Goal: Information Seeking & Learning: Check status

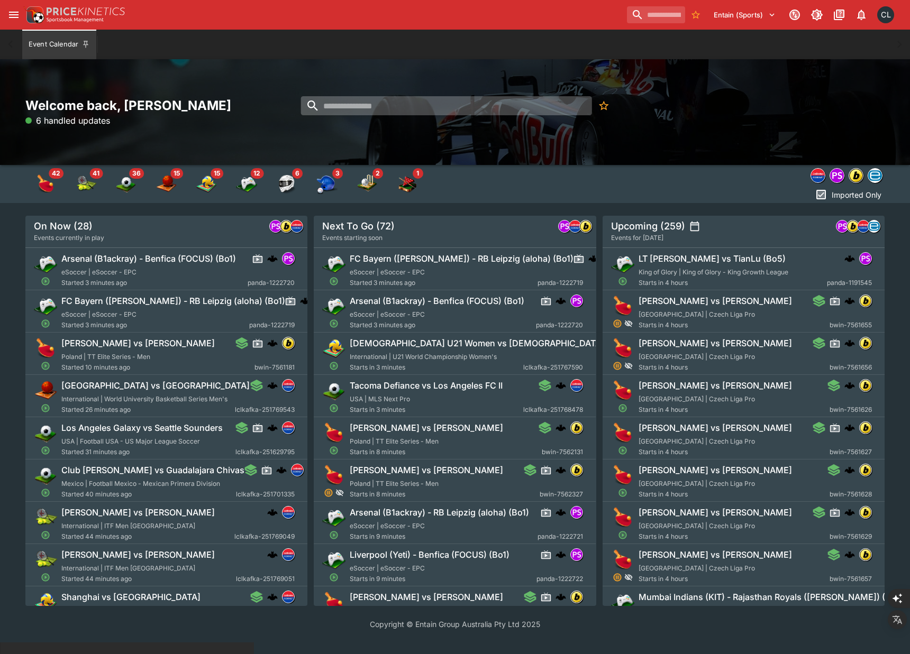
click at [430, 113] on input "search" at bounding box center [446, 105] width 291 height 19
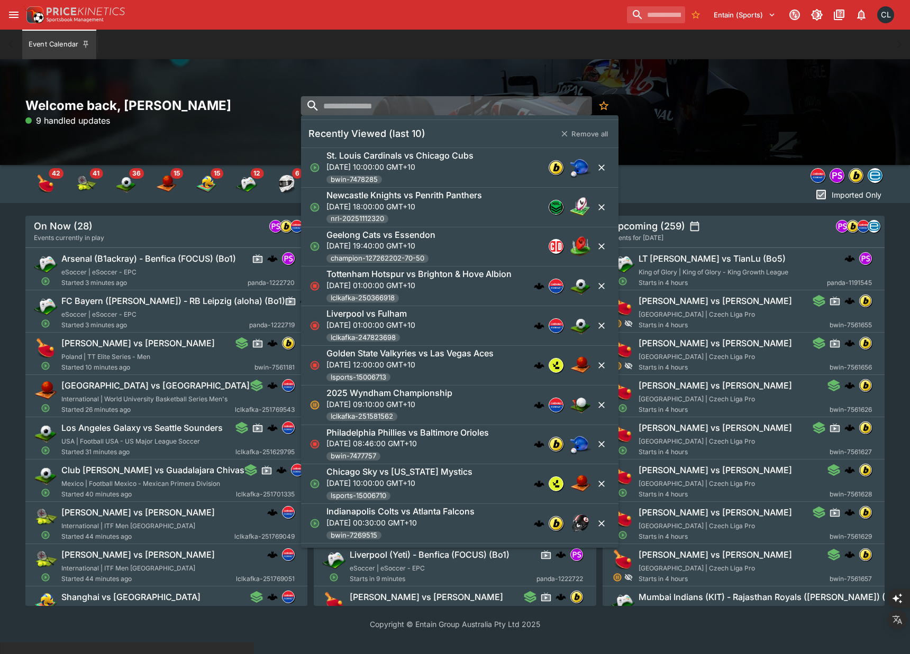
paste input "**********"
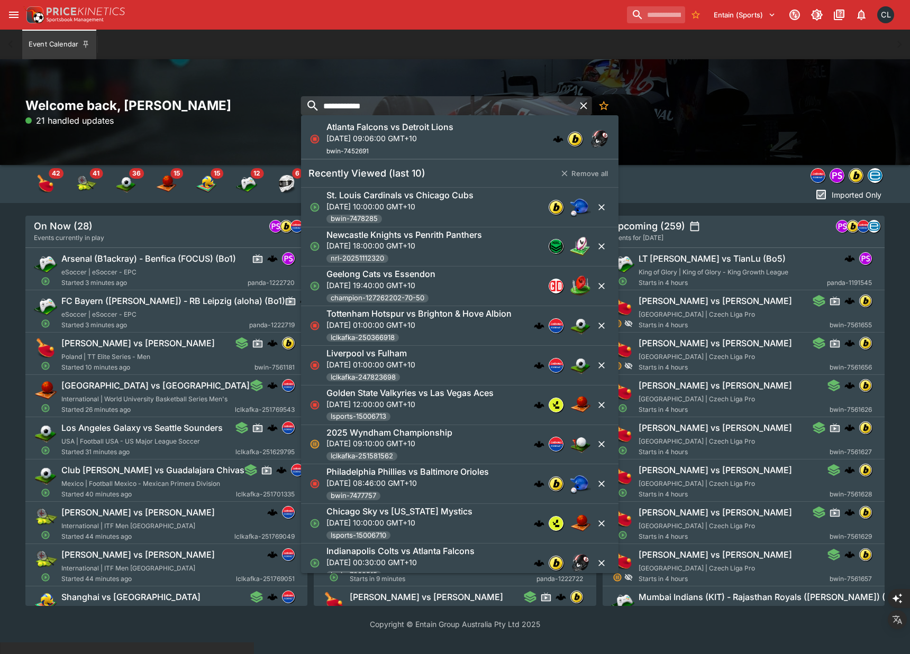
type input "**********"
click at [430, 130] on h6 "Atlanta Falcons vs Detroit Lions" at bounding box center [389, 127] width 127 height 11
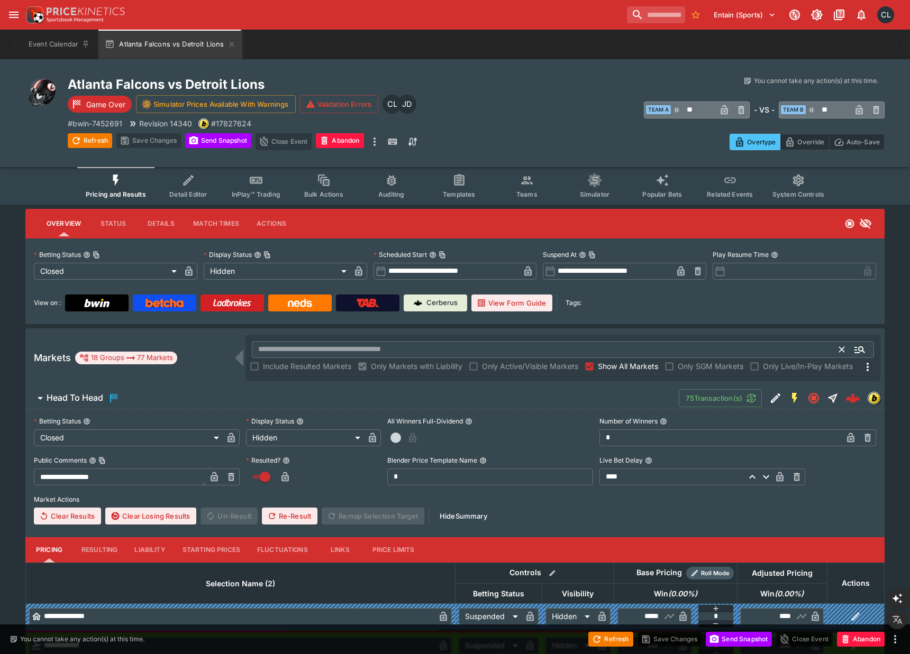
click at [520, 348] on input "text" at bounding box center [546, 349] width 588 height 17
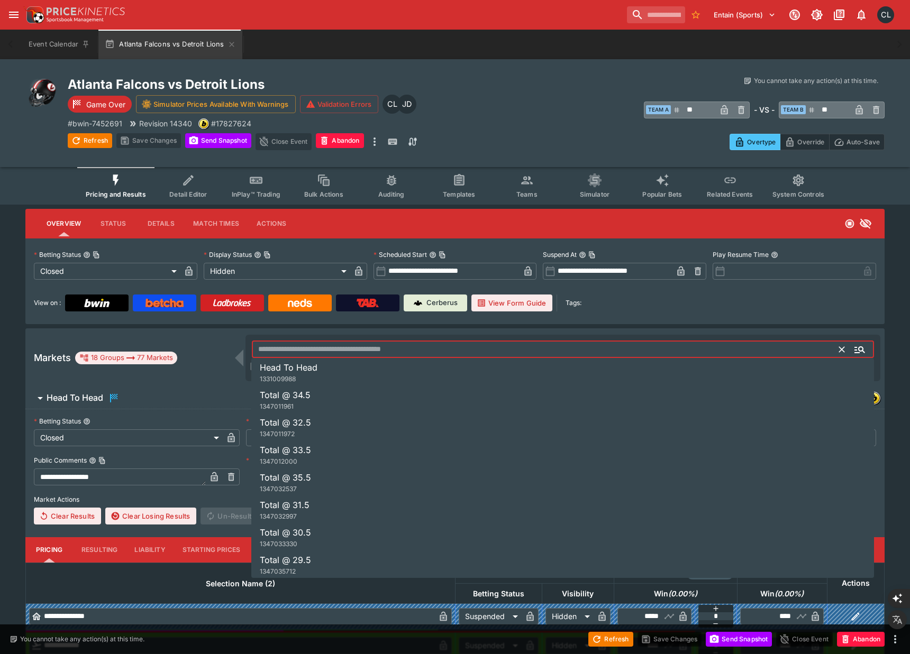
paste input "*********"
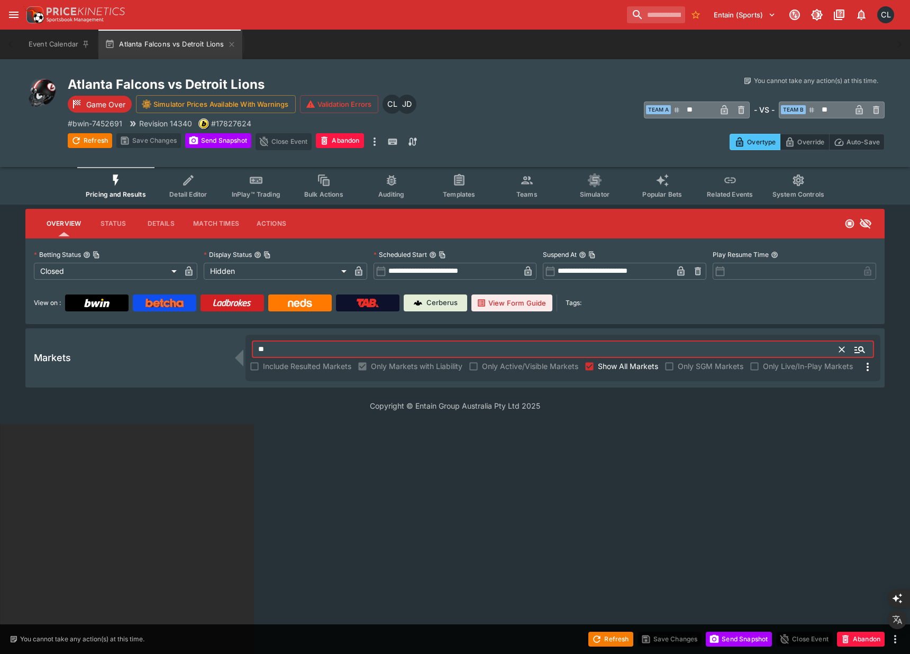
type input "*"
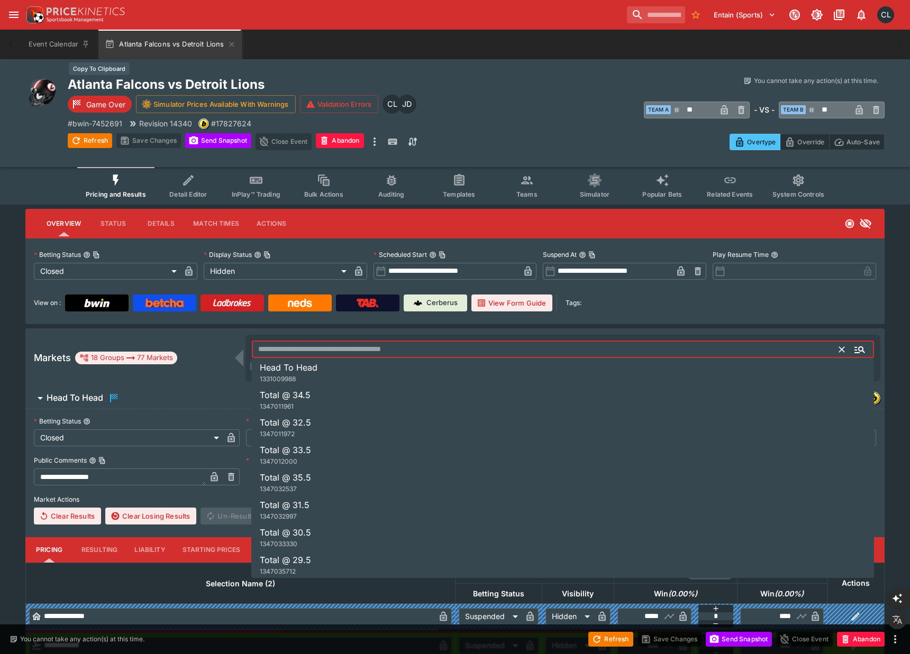
click at [207, 85] on h2 "Atlanta Falcons vs Detroit Lions" at bounding box center [272, 84] width 408 height 16
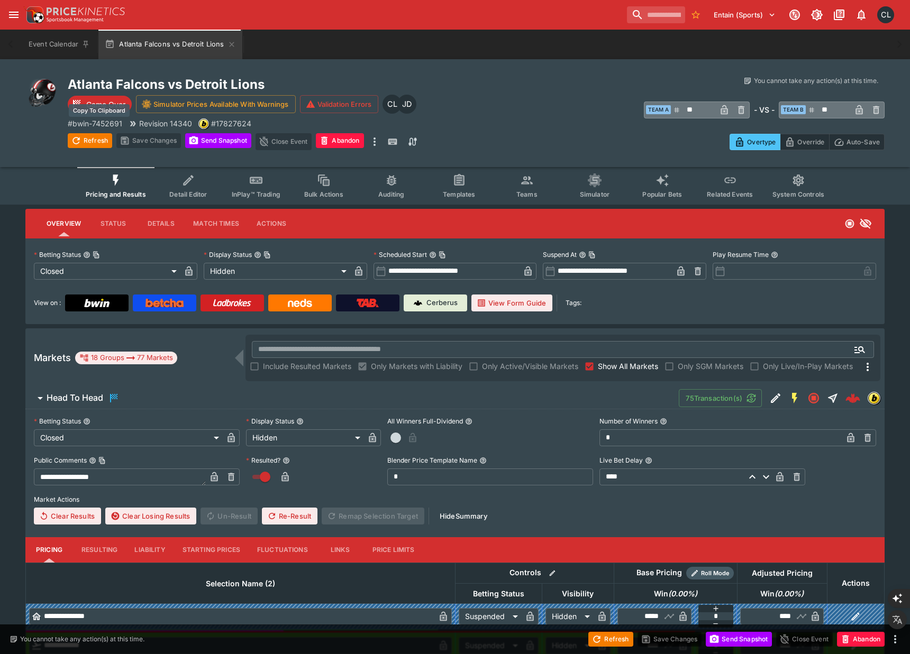
click at [109, 125] on p "# bwin-7452691" at bounding box center [95, 123] width 54 height 11
click at [110, 125] on p "# bwin-7452691" at bounding box center [95, 123] width 54 height 11
click at [496, 125] on div "You cannot take any action(s) at this time. You cannot take any action(s) at th…" at bounding box center [680, 113] width 408 height 74
click at [560, 153] on div "Atlanta Falcons vs Detroit Lions Game Over Simulator Prices Available With Warn…" at bounding box center [455, 113] width 910 height 108
click at [578, 101] on div "​ Team A ** ​ - VS - ​ Team B ** ​" at bounding box center [680, 109] width 408 height 24
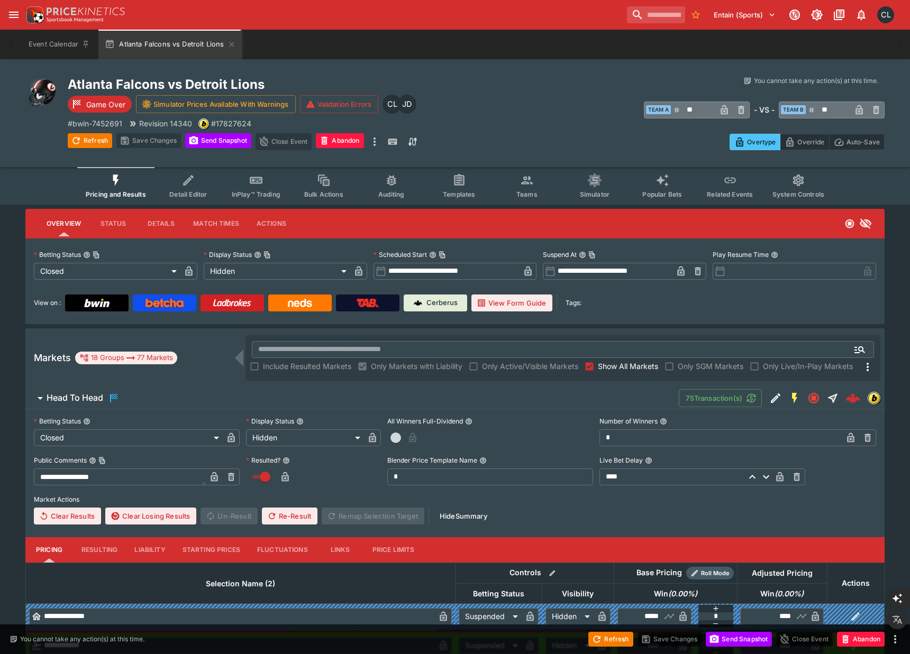
click at [539, 126] on div "Overtype Override Auto-Save" at bounding box center [680, 138] width 408 height 24
click at [773, 398] on icon "Edit Detail" at bounding box center [774, 399] width 5 height 5
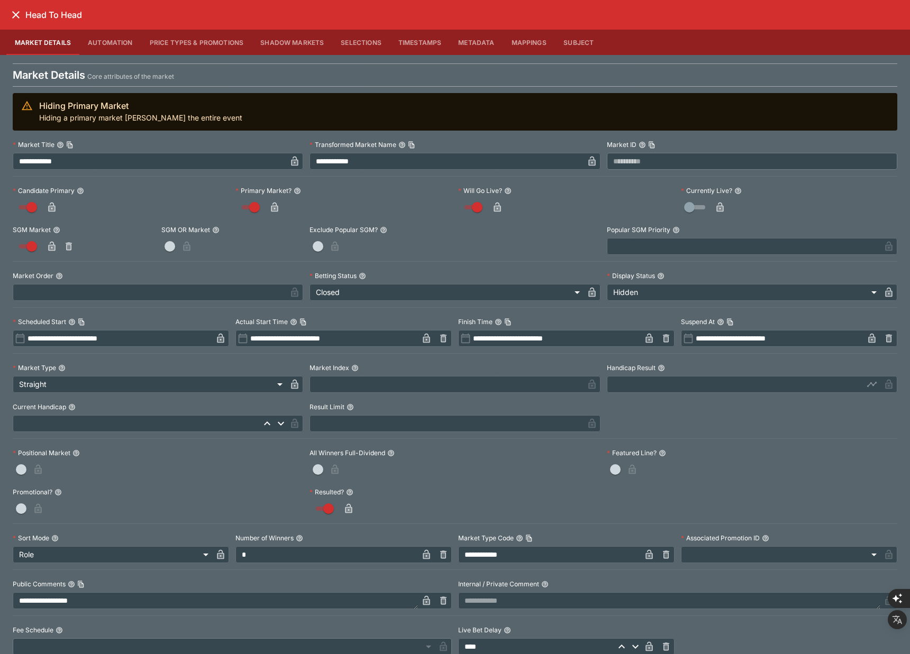
click at [525, 41] on button "Mappings" at bounding box center [529, 42] width 52 height 25
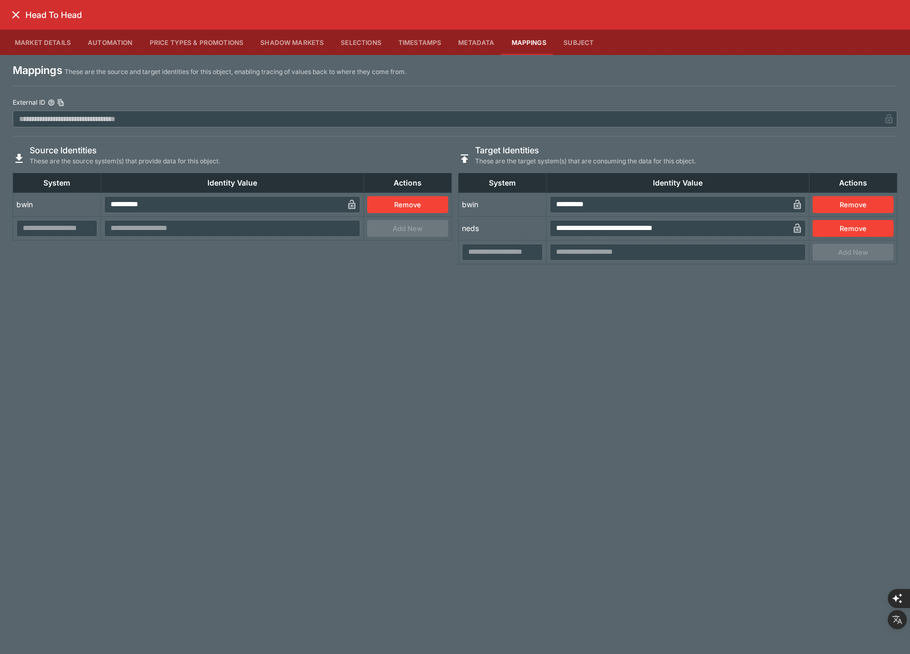
click at [390, 407] on div "**********" at bounding box center [455, 327] width 910 height 654
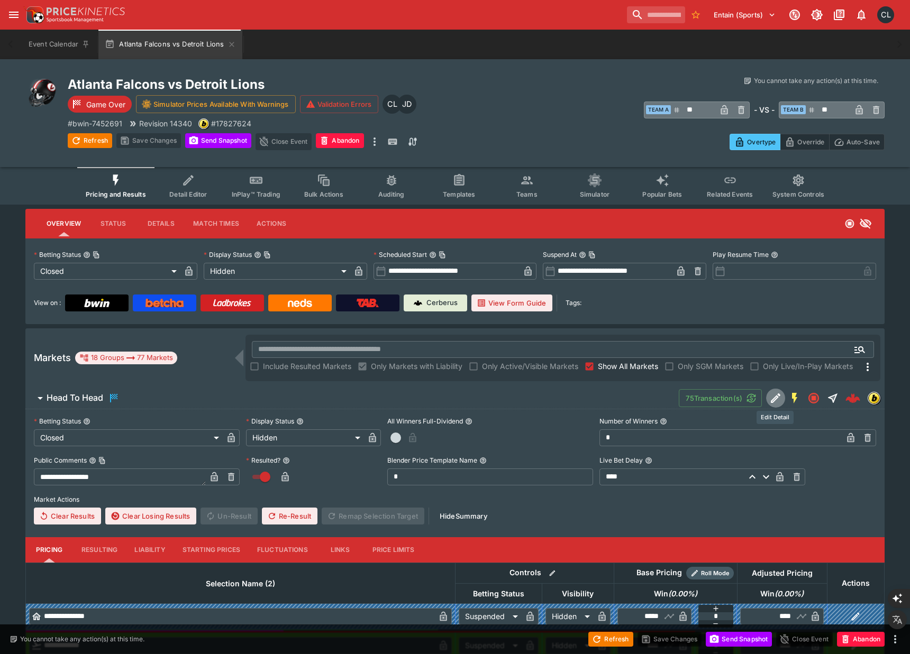
click at [770, 396] on icon "Edit Detail" at bounding box center [775, 398] width 13 height 13
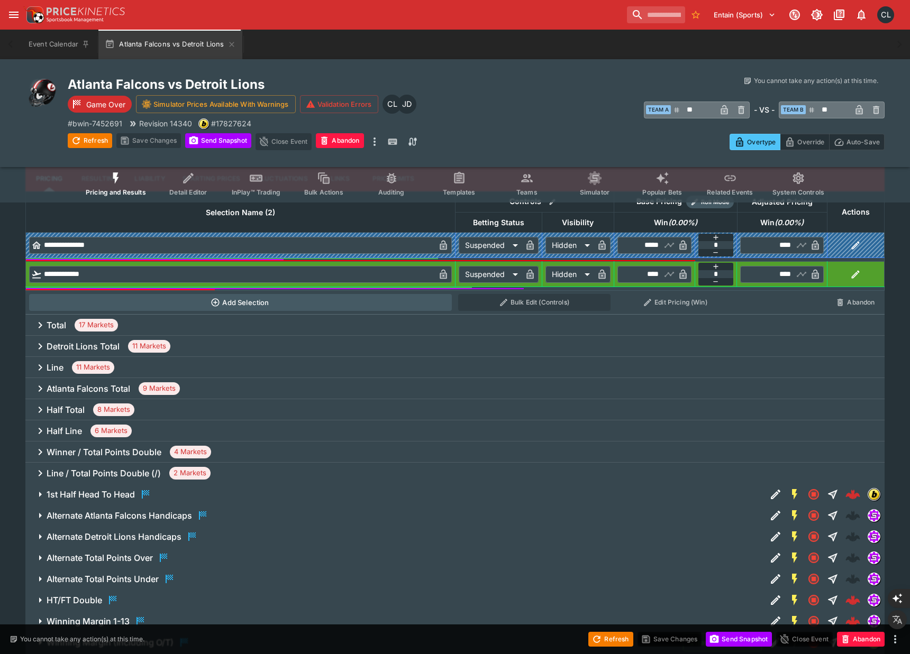
scroll to position [428, 0]
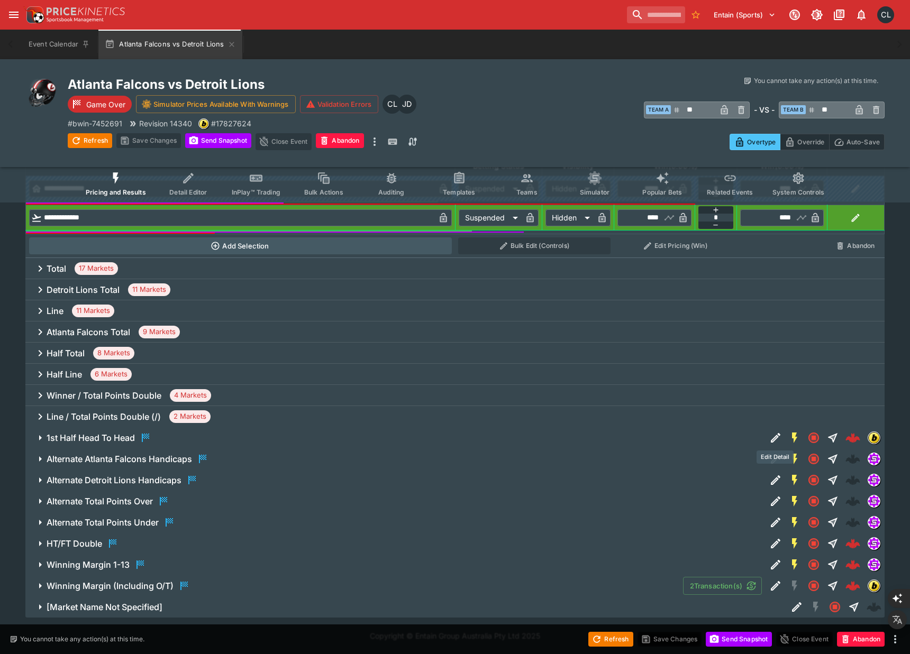
click at [772, 463] on div "Edit Detail" at bounding box center [775, 457] width 37 height 13
click at [770, 461] on div "Edit Detail" at bounding box center [775, 457] width 37 height 13
click at [771, 436] on icon "Edit Detail" at bounding box center [775, 438] width 13 height 13
click at [773, 499] on icon "Edit Detail" at bounding box center [775, 501] width 13 height 13
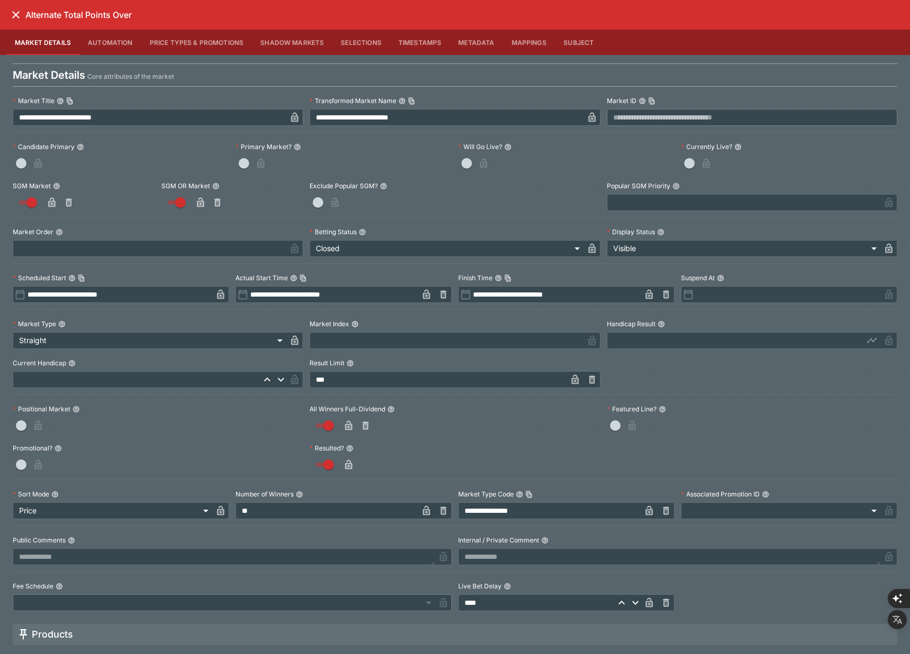
click at [523, 40] on button "Mappings" at bounding box center [529, 42] width 52 height 25
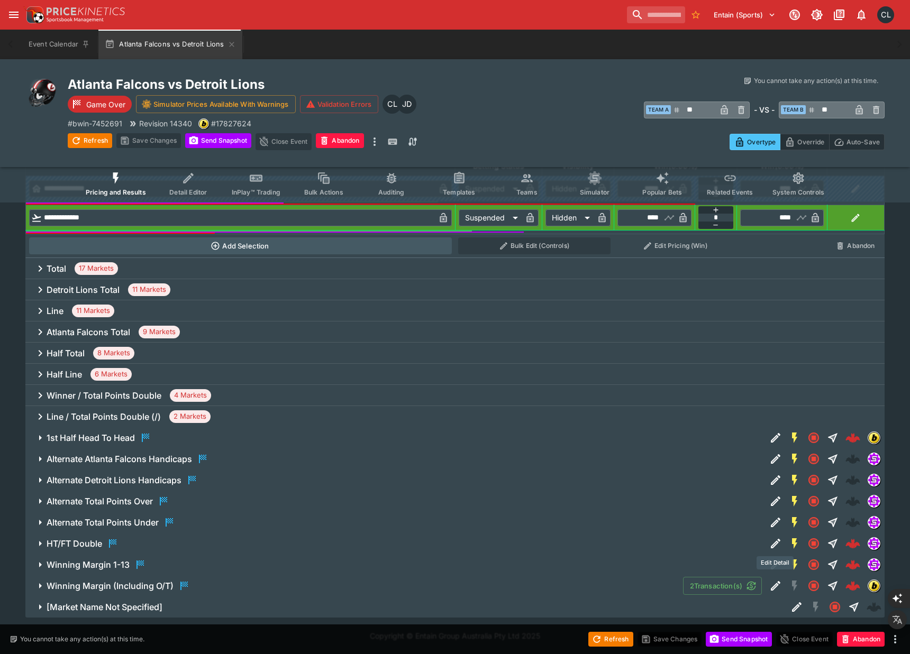
click at [770, 541] on icon "Edit Detail" at bounding box center [775, 544] width 13 height 13
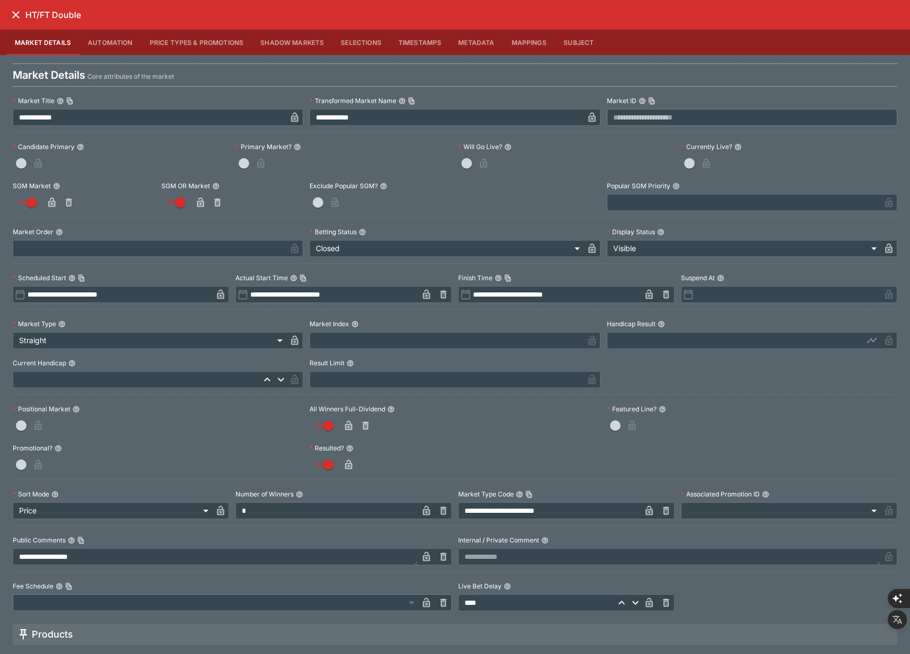
click at [475, 41] on button "Metadata" at bounding box center [476, 42] width 53 height 25
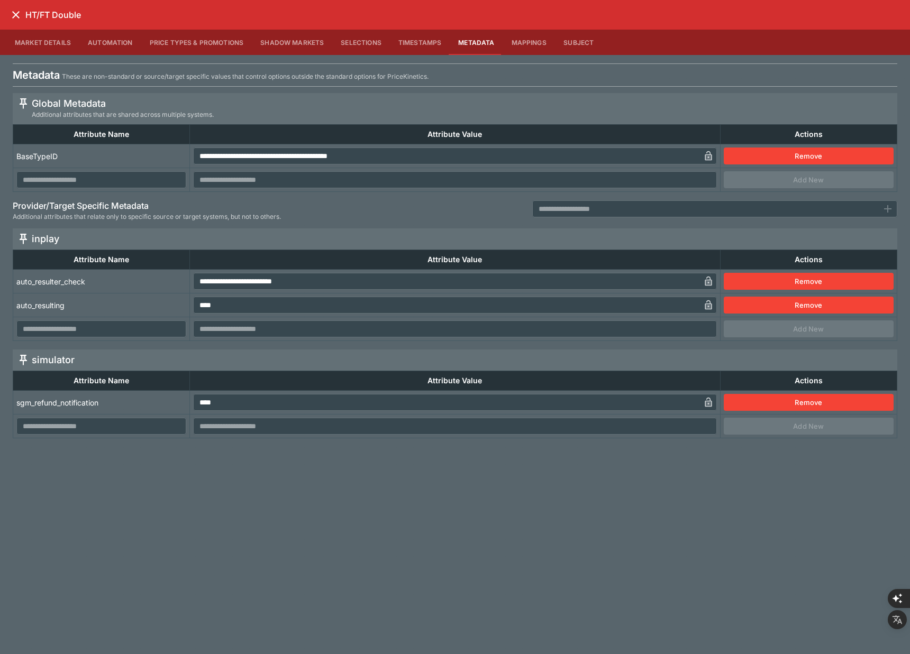
click at [517, 43] on button "Mappings" at bounding box center [529, 42] width 52 height 25
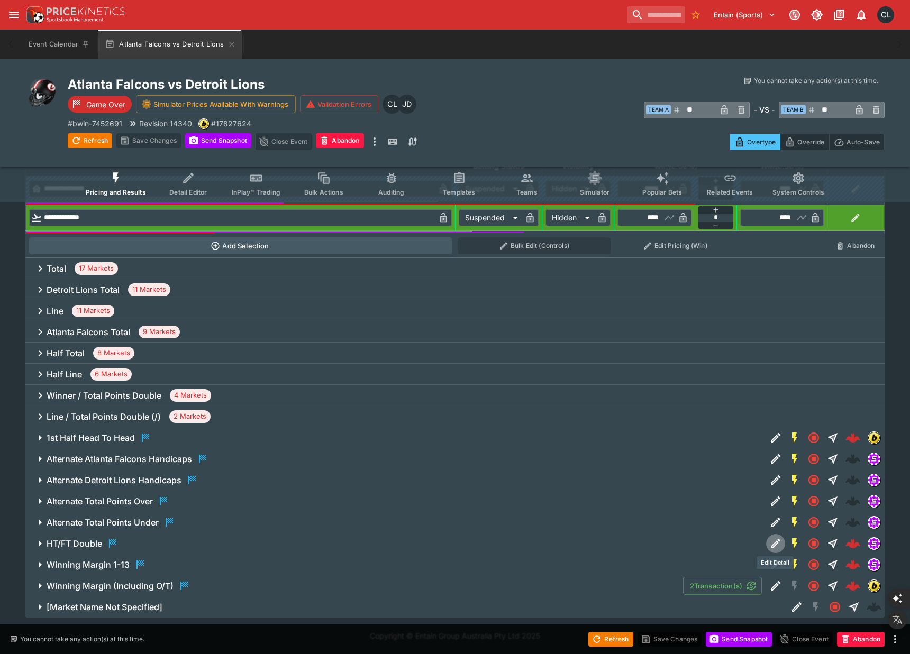
scroll to position [0, 0]
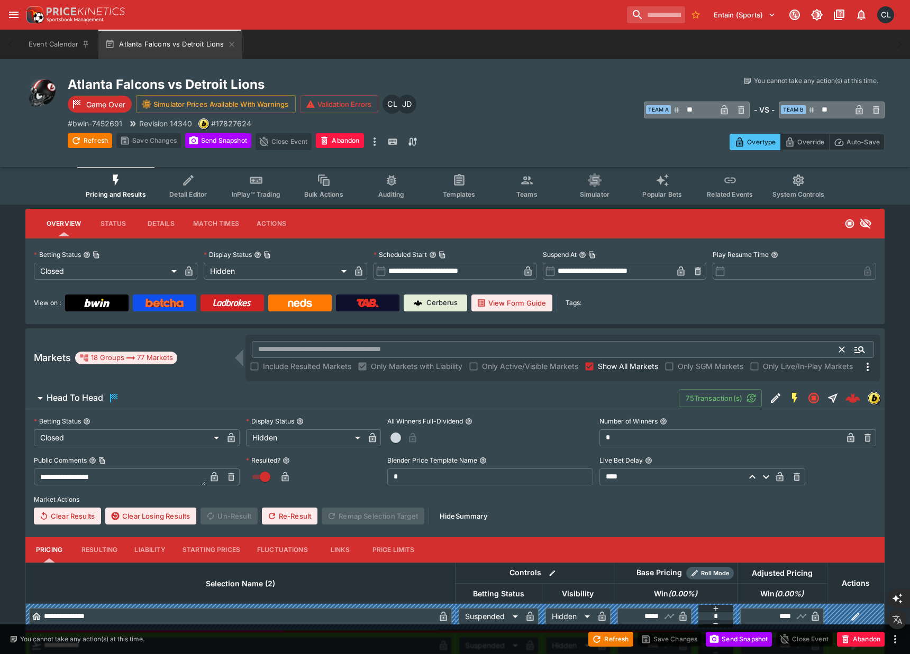
click at [339, 344] on input "text" at bounding box center [546, 349] width 588 height 17
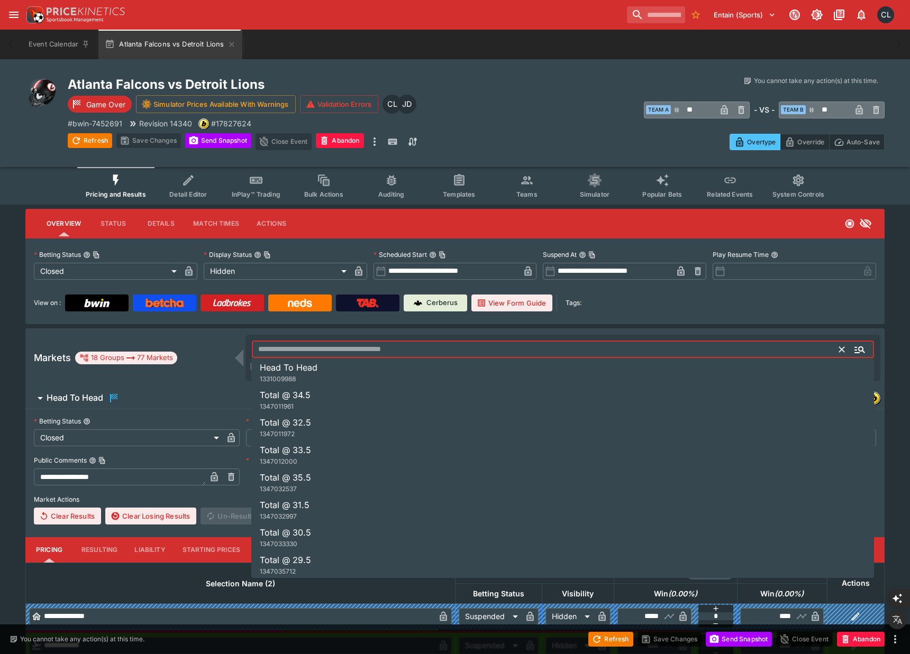
paste input "*********"
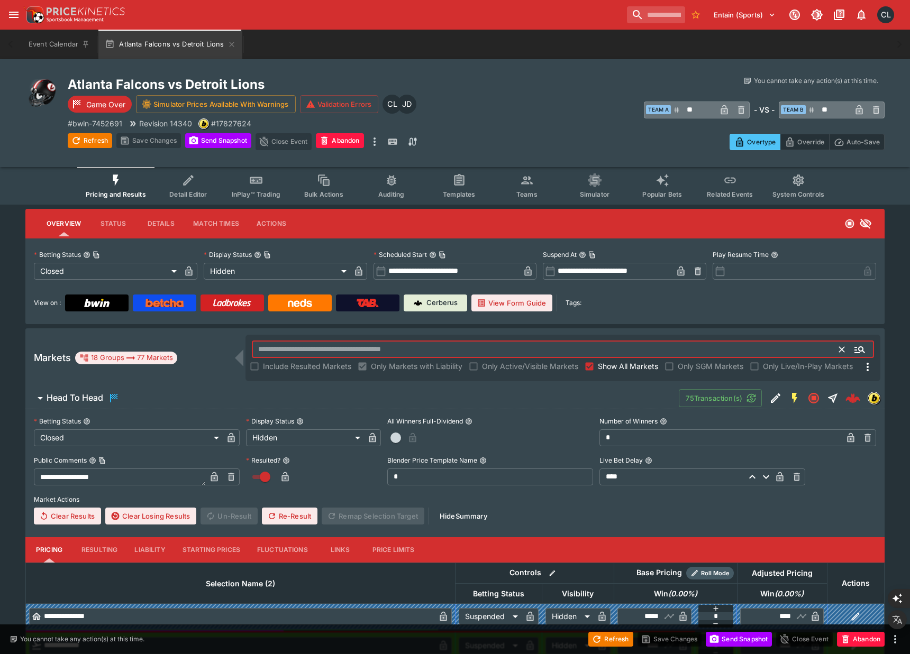
type input "*********"
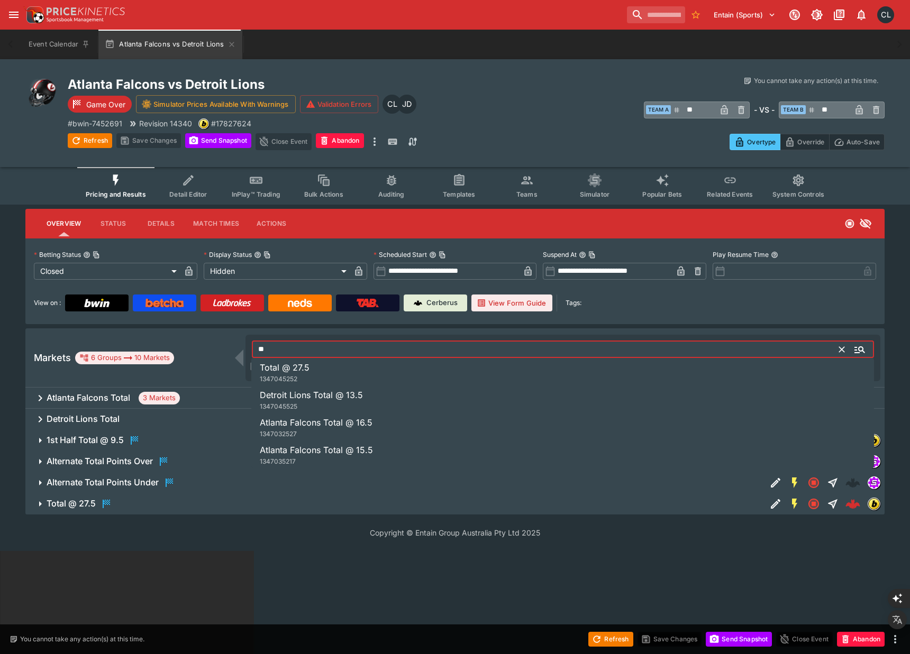
type input "*"
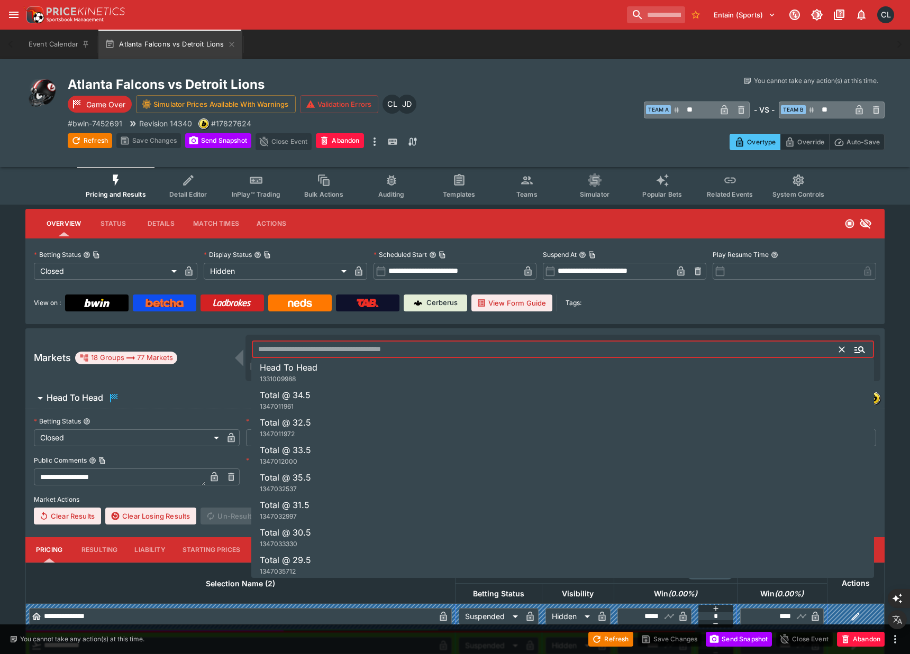
click at [524, 131] on div "Overtype Override Auto-Save" at bounding box center [680, 138] width 408 height 24
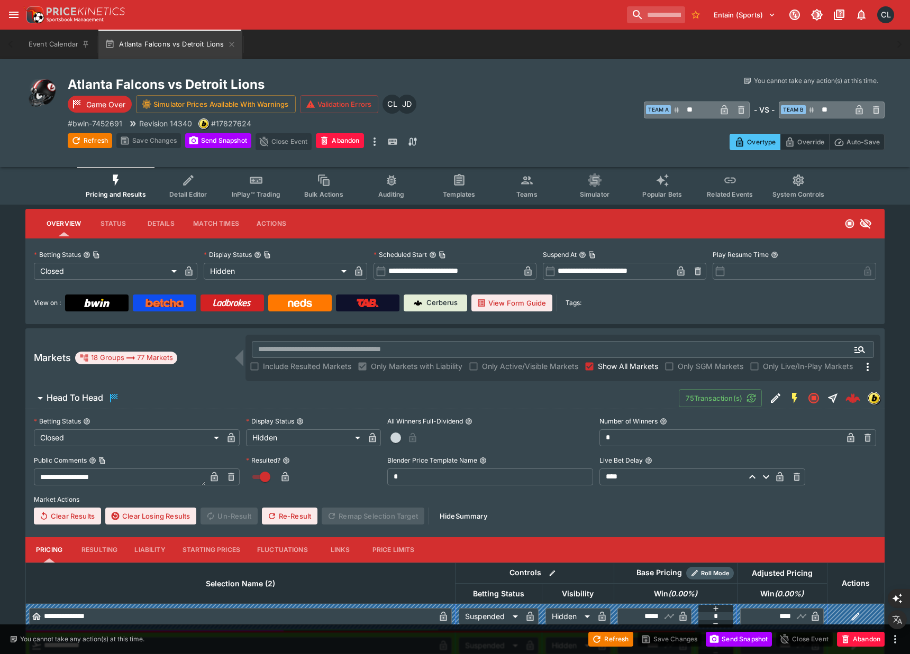
click at [388, 396] on span "Head To Head" at bounding box center [359, 398] width 624 height 13
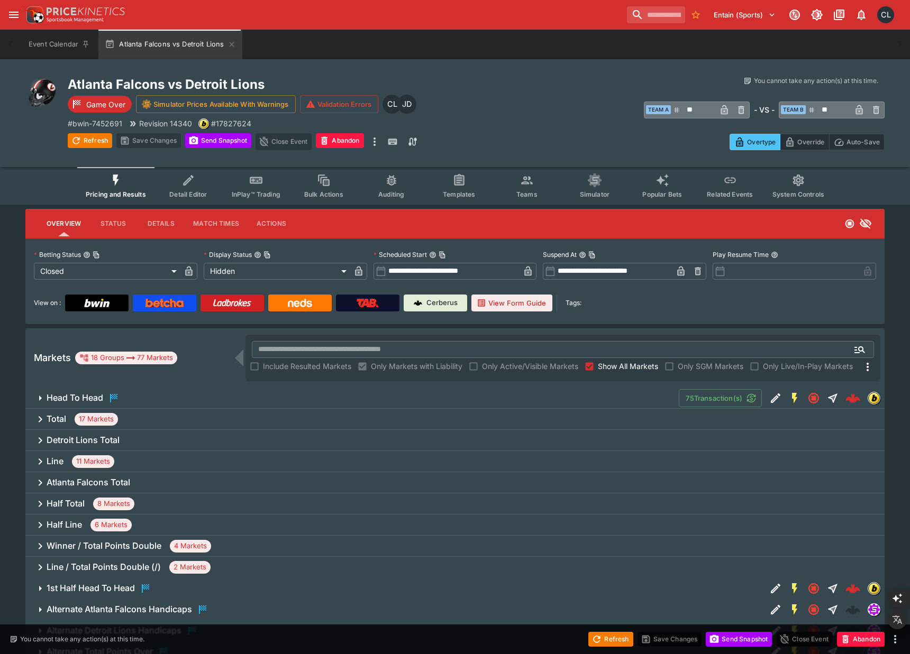
scroll to position [151, 0]
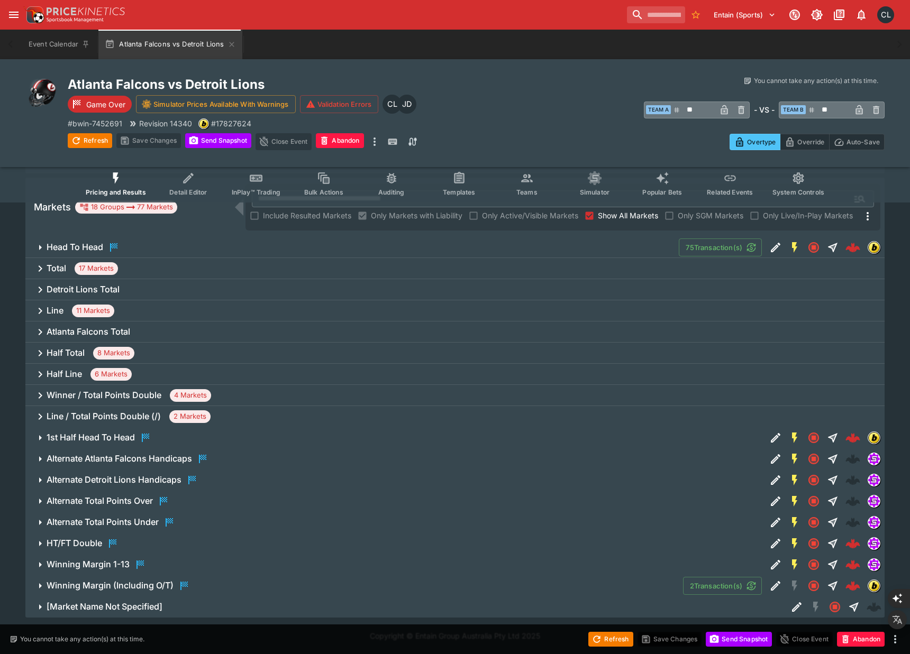
click at [133, 540] on span "HT/FT Double" at bounding box center [402, 544] width 711 height 13
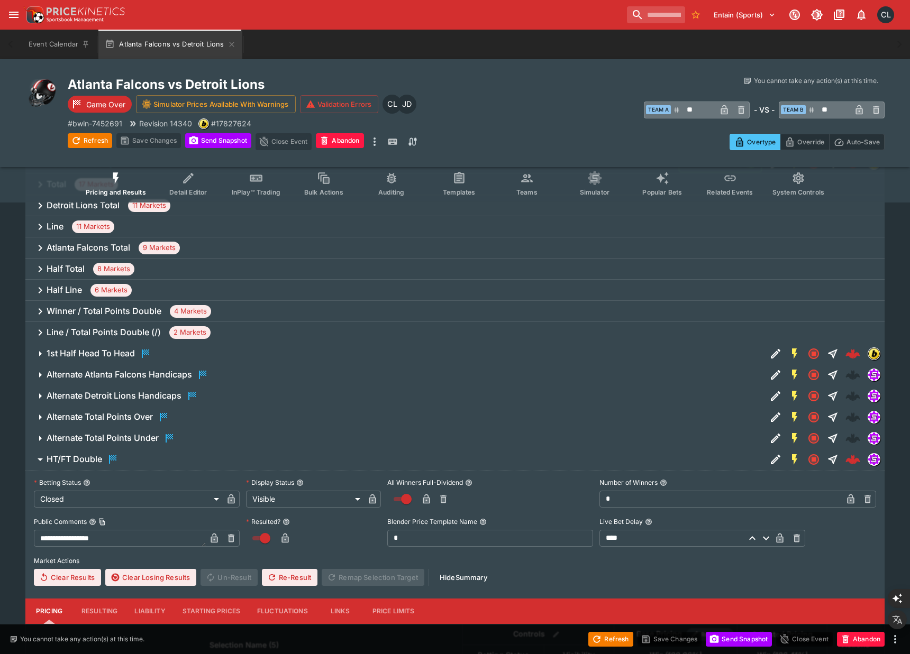
scroll to position [193, 0]
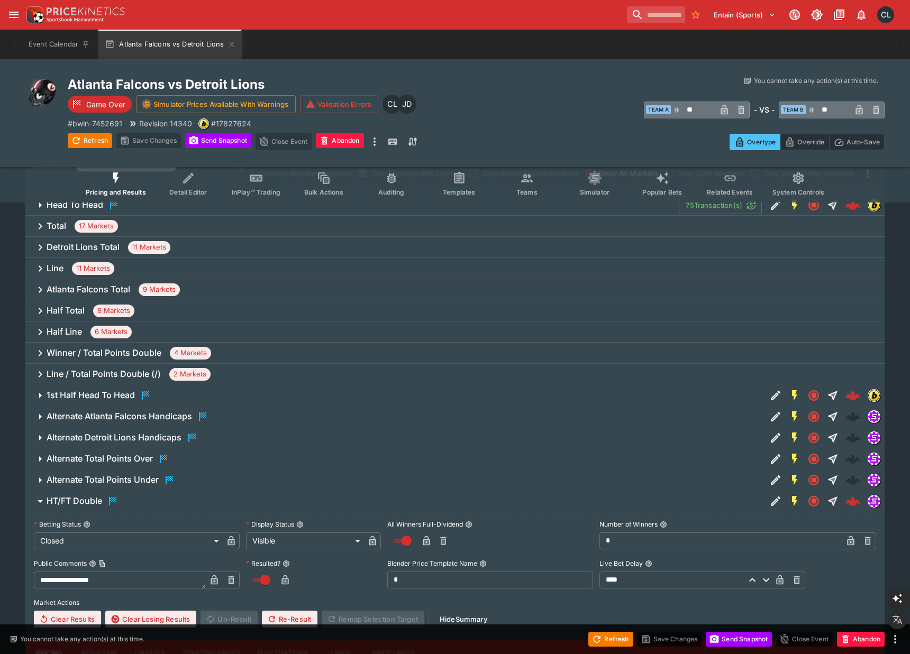
click at [191, 476] on span "Alternate Total Points Under" at bounding box center [402, 480] width 711 height 13
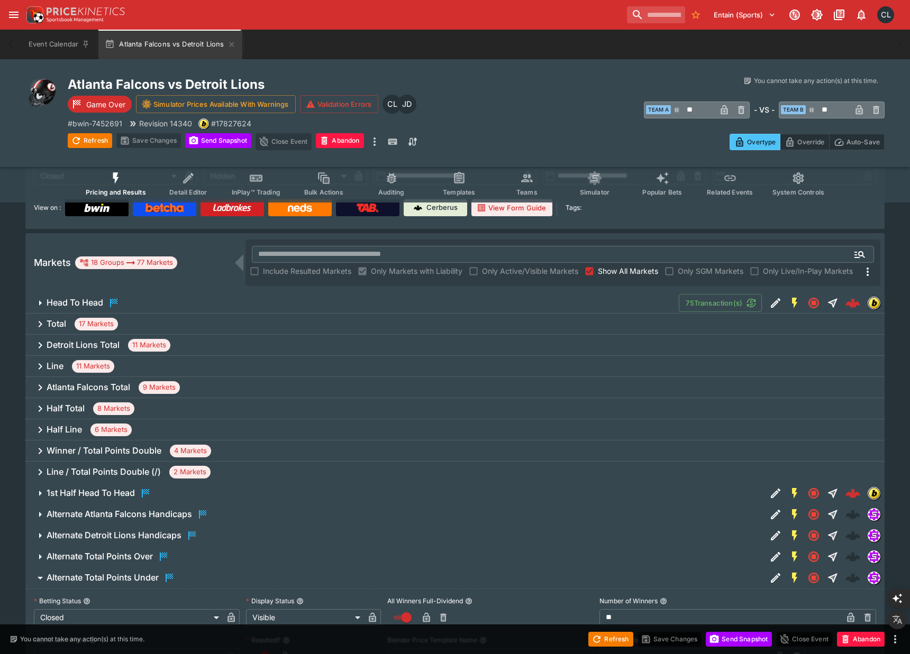
scroll to position [87, 0]
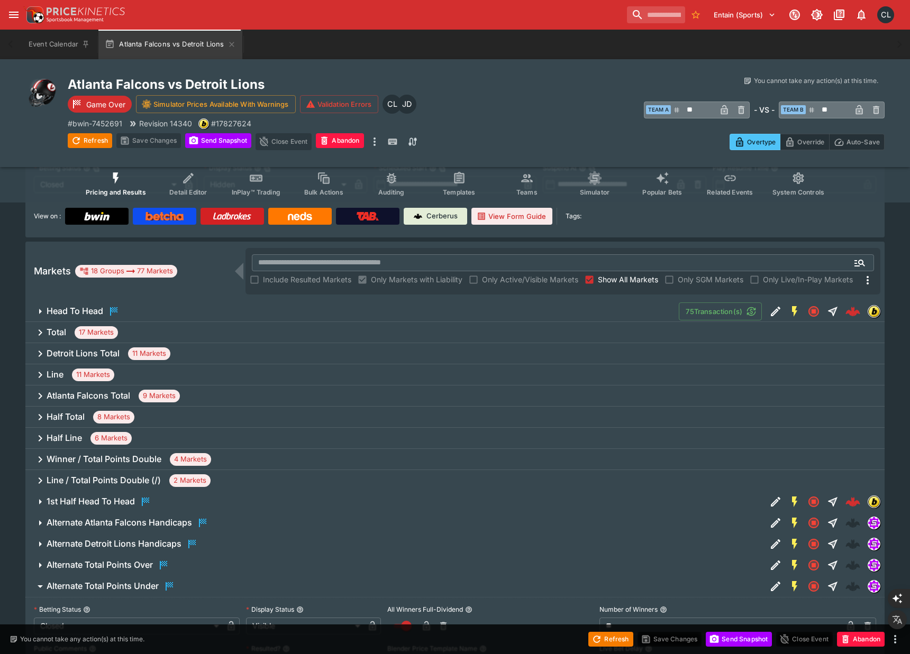
click at [305, 366] on div "Line 11 Markets" at bounding box center [454, 375] width 859 height 21
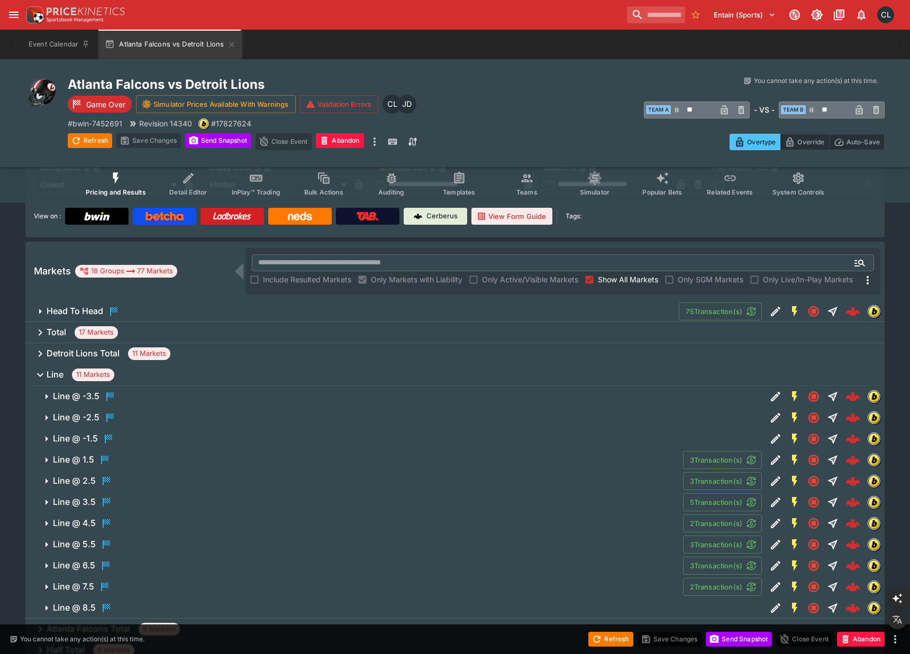
click at [358, 399] on span "Line @ -3.5" at bounding box center [405, 396] width 705 height 13
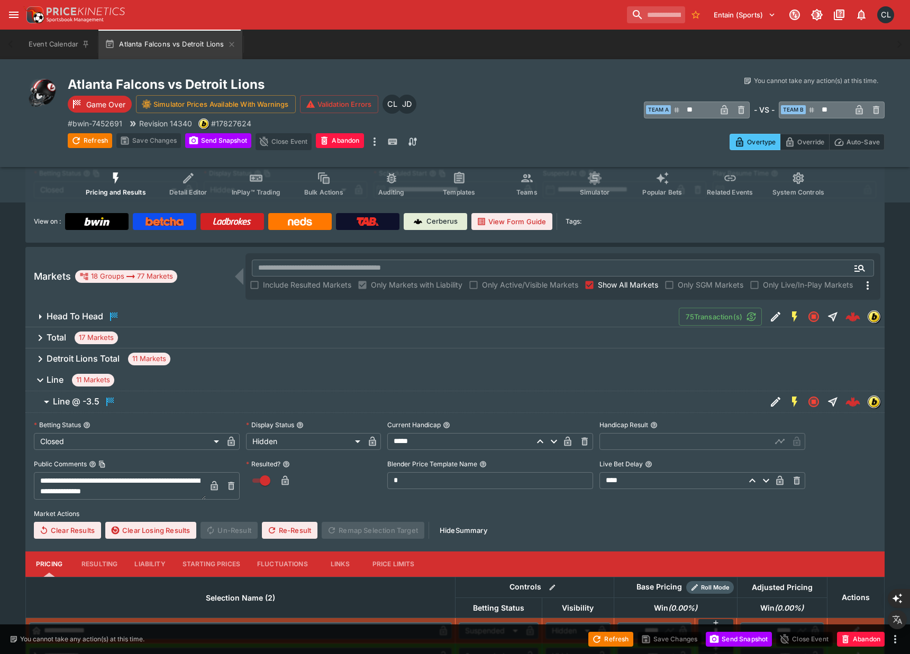
scroll to position [0, 0]
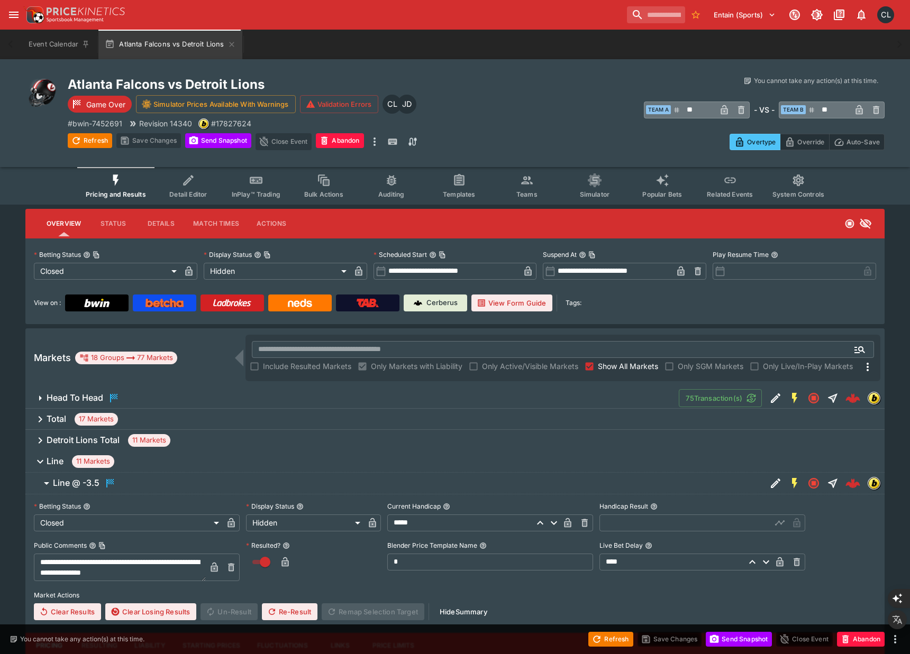
click at [249, 456] on span "Line 11 Markets" at bounding box center [462, 462] width 830 height 13
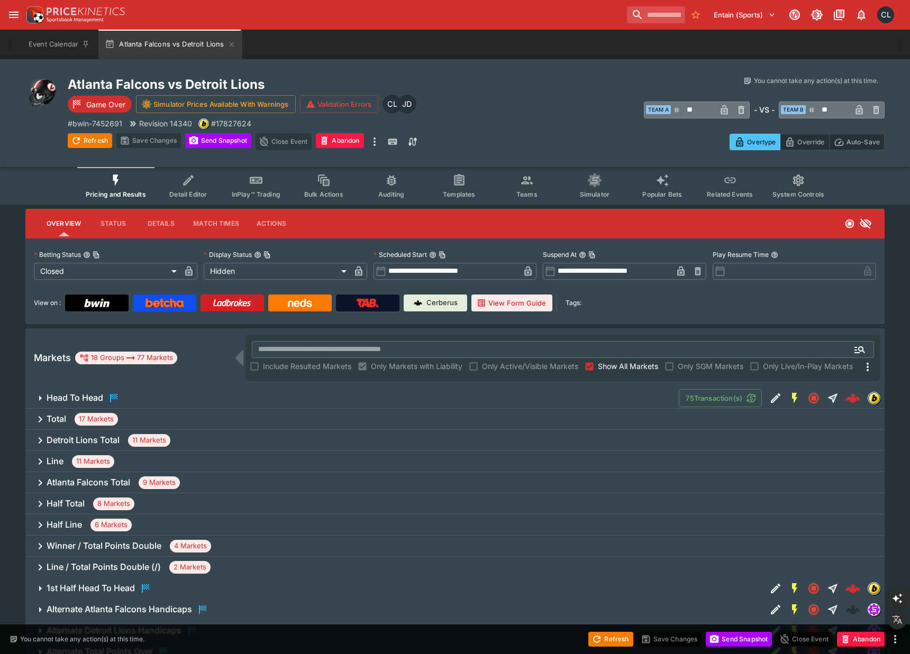
click at [367, 396] on span "Head To Head" at bounding box center [359, 398] width 624 height 13
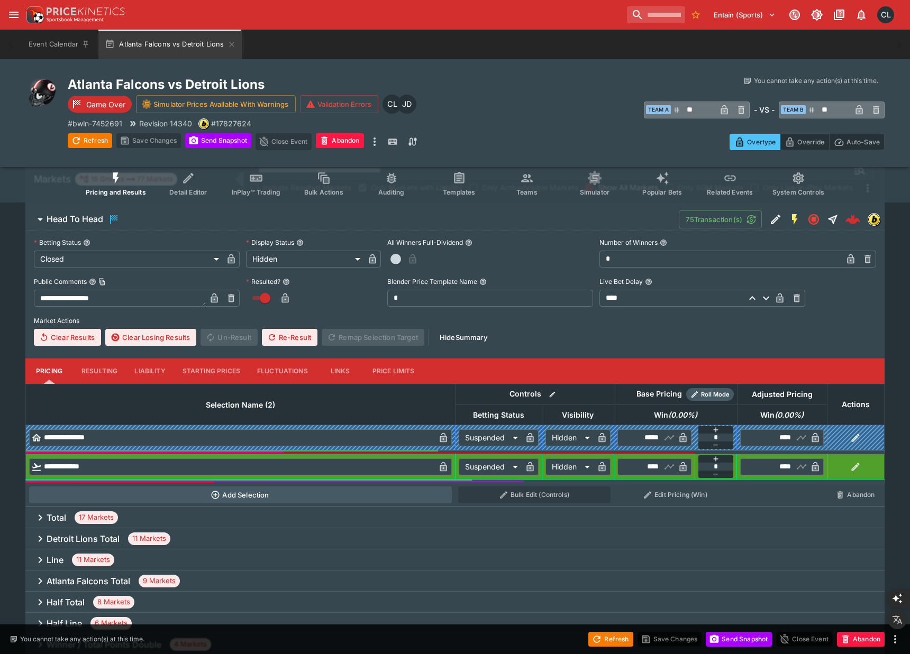
scroll to position [176, 0]
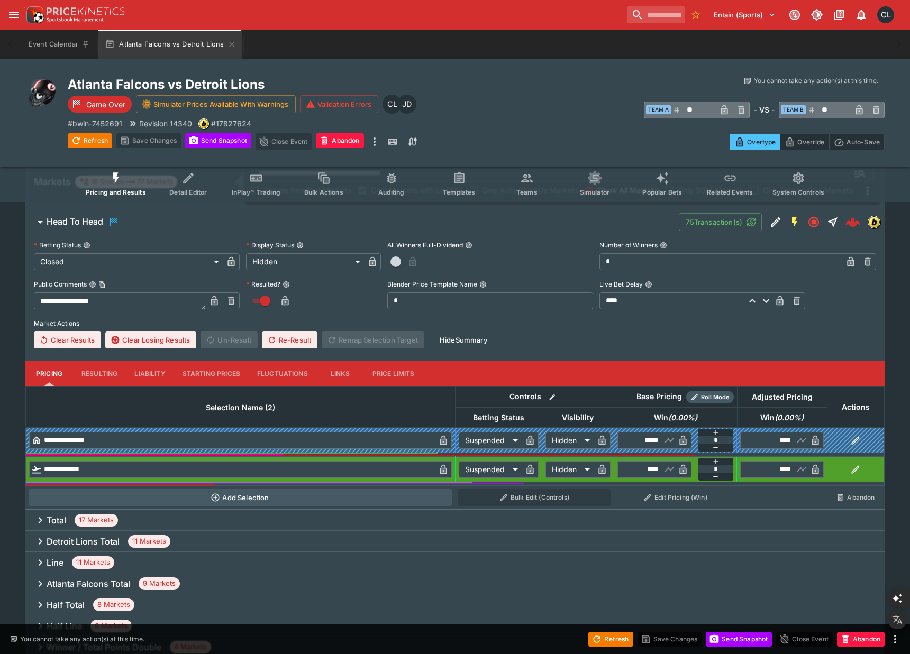
click at [408, 519] on div "Total 17 Markets" at bounding box center [454, 520] width 859 height 21
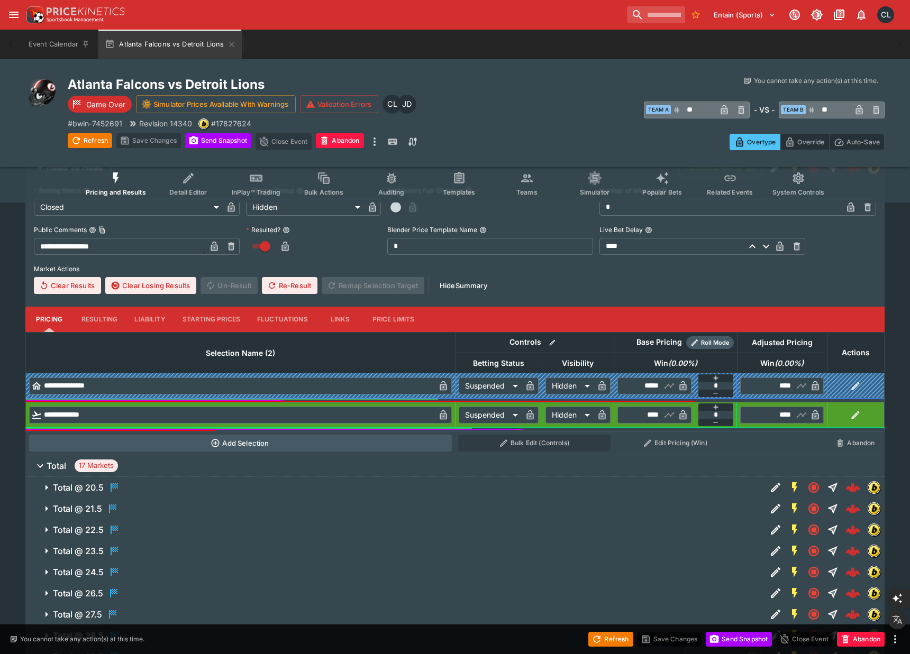
click at [387, 479] on button "Total @ 20.5" at bounding box center [395, 487] width 741 height 21
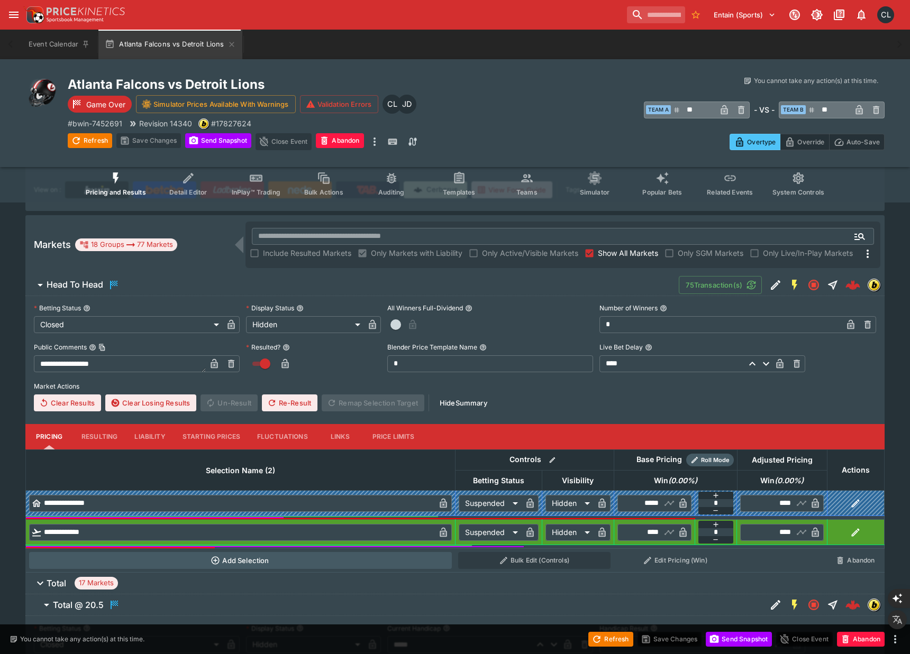
scroll to position [121, 0]
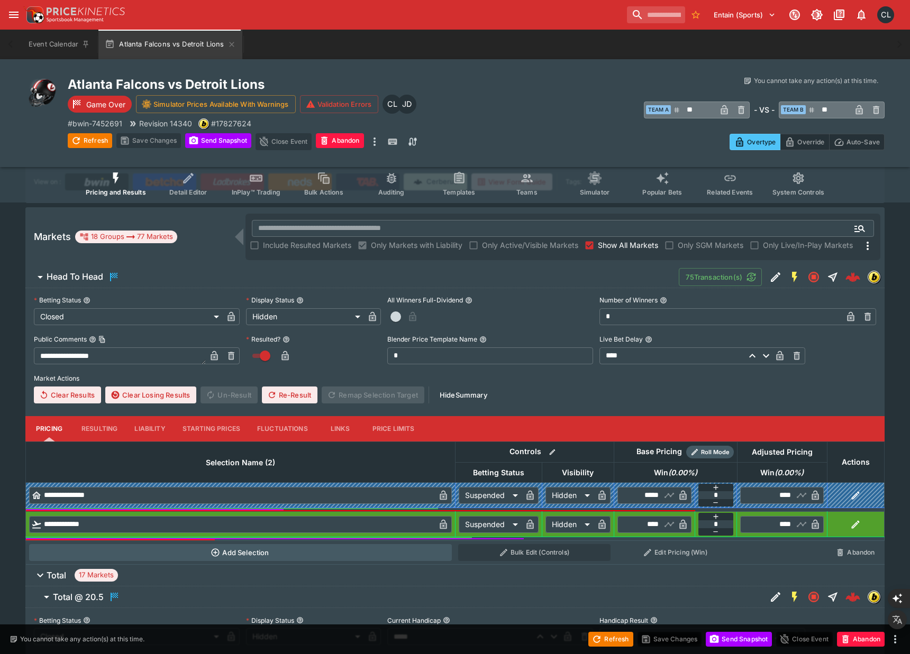
click at [101, 425] on button "Resulting" at bounding box center [99, 428] width 53 height 25
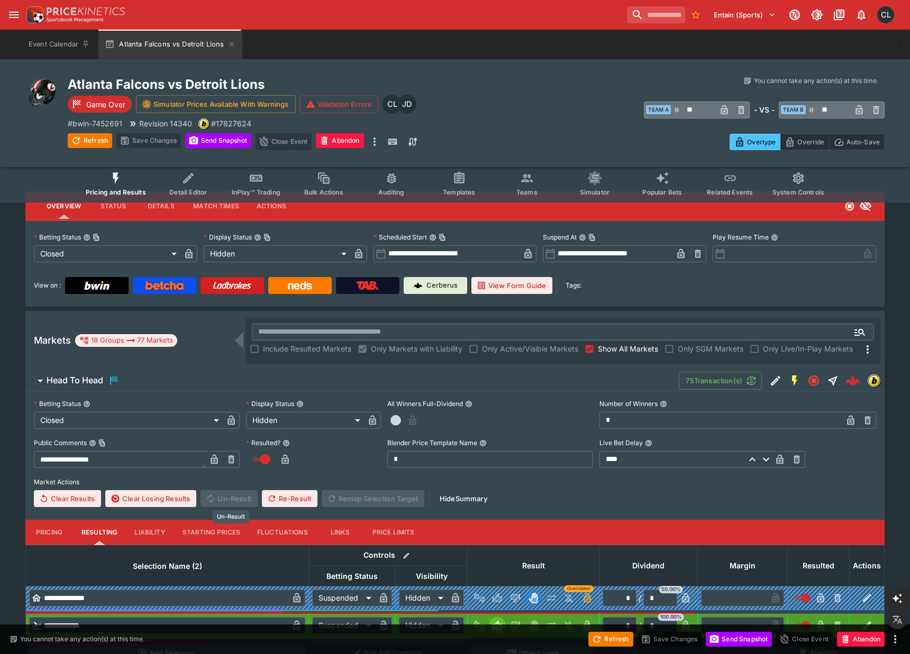
scroll to position [0, 0]
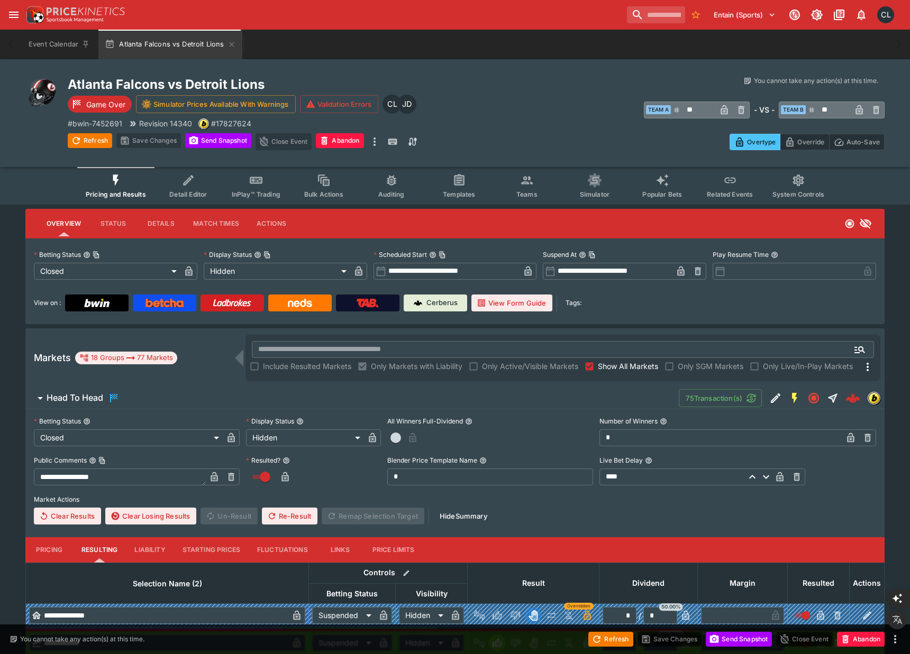
click at [221, 399] on span "Head To Head" at bounding box center [359, 398] width 624 height 13
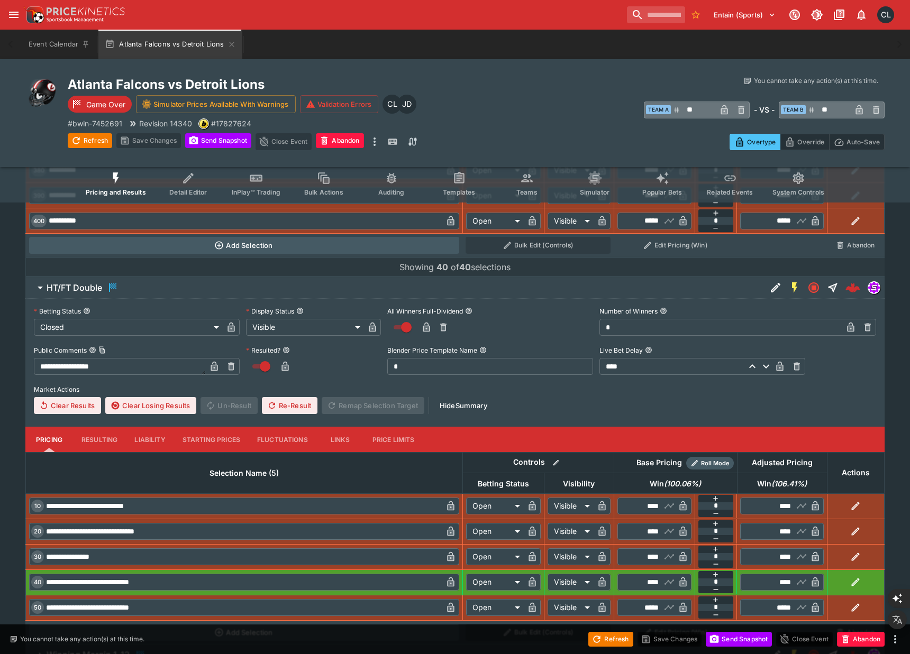
scroll to position [2485, 0]
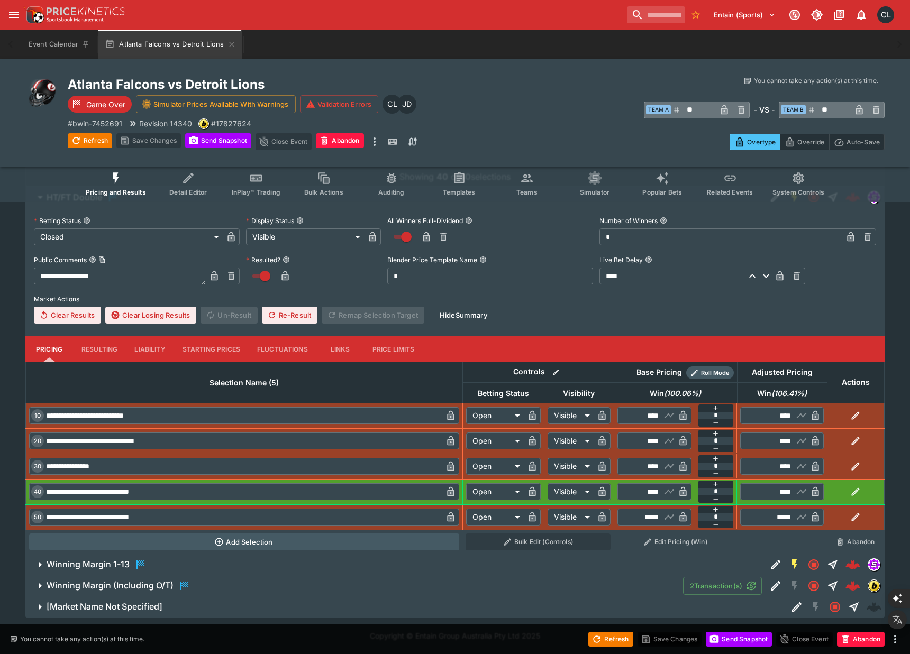
click at [178, 610] on span "[Market Name Not Specified]" at bounding box center [413, 607] width 732 height 11
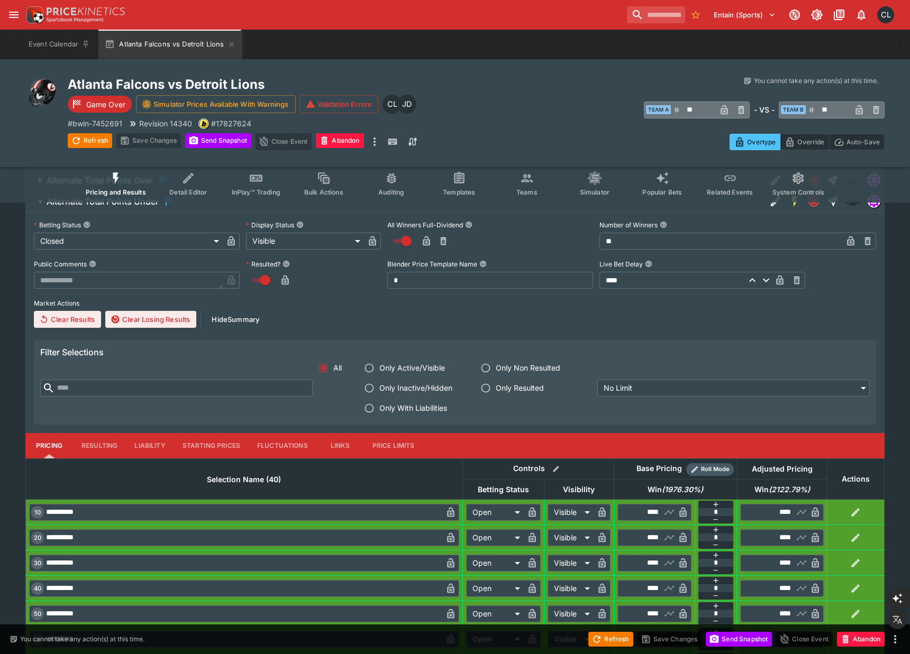
scroll to position [1022, 0]
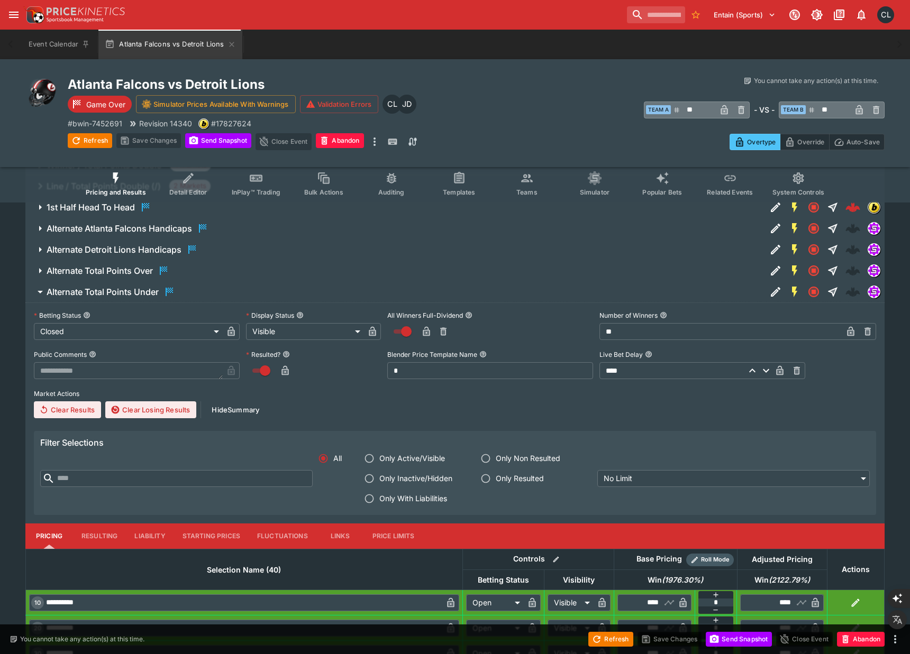
click at [204, 290] on span "Alternate Total Points Under" at bounding box center [402, 292] width 711 height 13
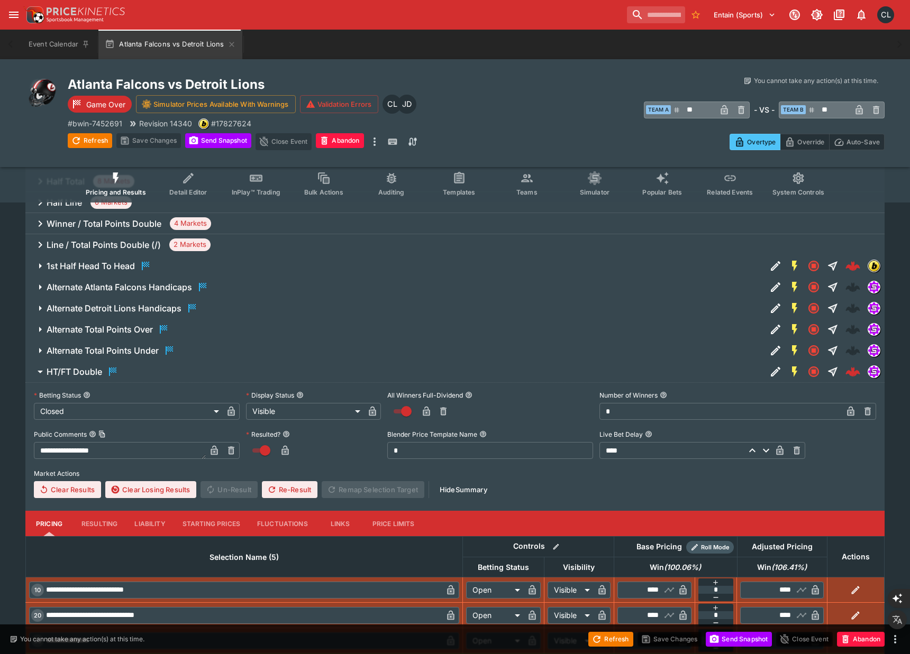
scroll to position [873, 0]
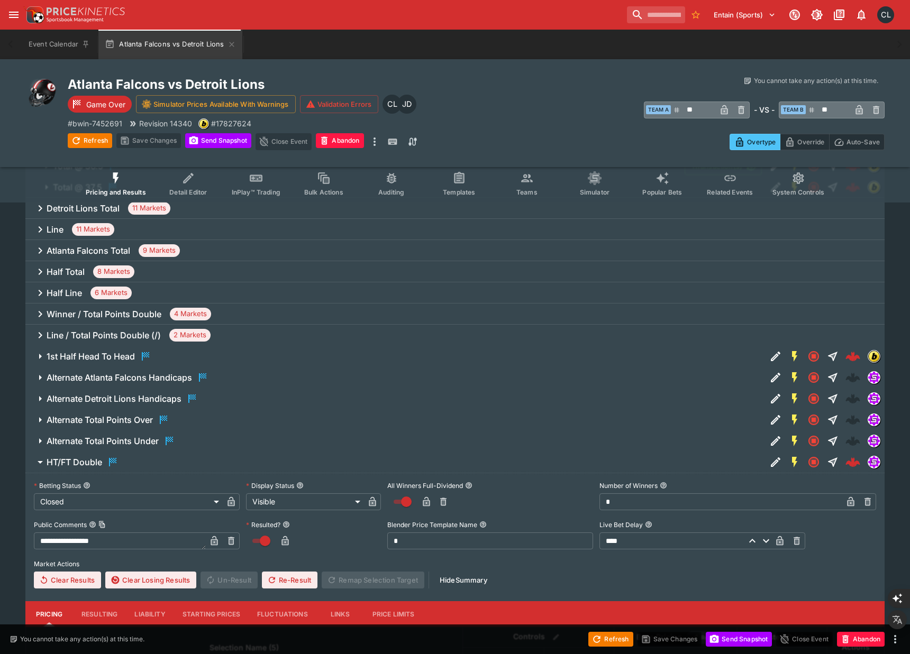
click at [147, 421] on h6 "Alternate Total Points Over" at bounding box center [100, 420] width 106 height 11
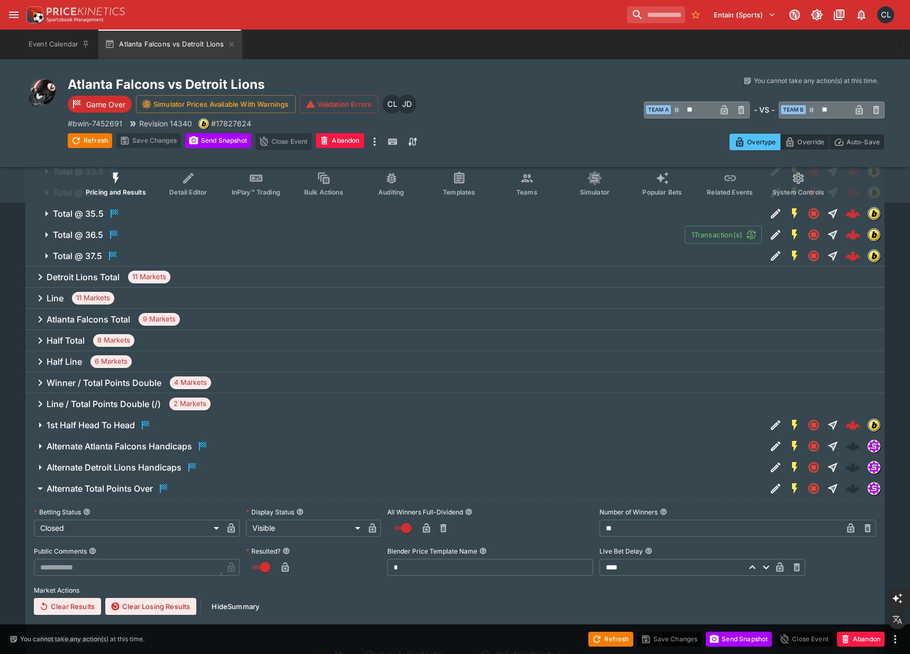
scroll to position [783, 0]
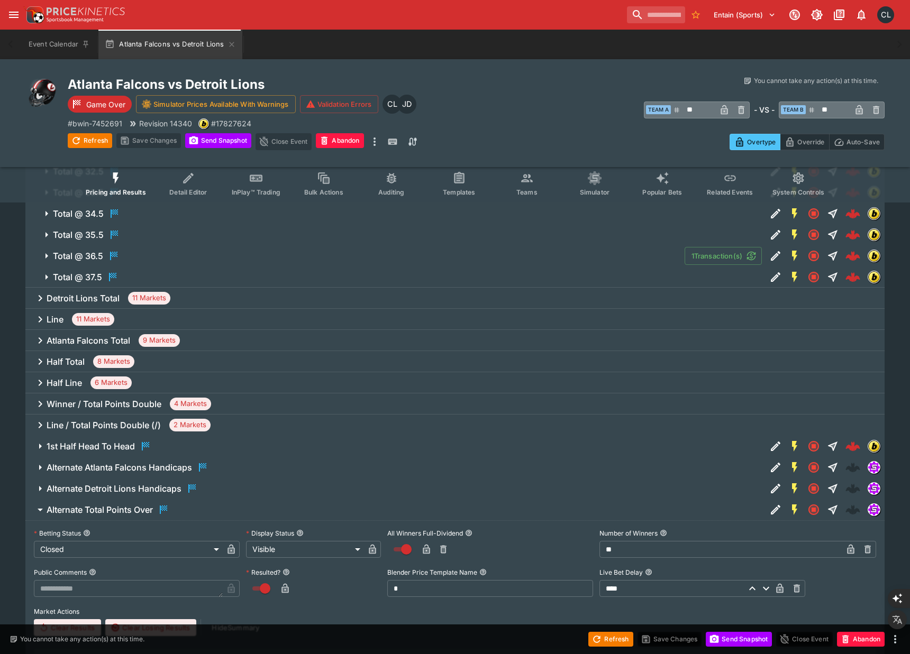
click at [102, 418] on div "Line / Total Points Double (/) 2 Markets" at bounding box center [454, 425] width 859 height 21
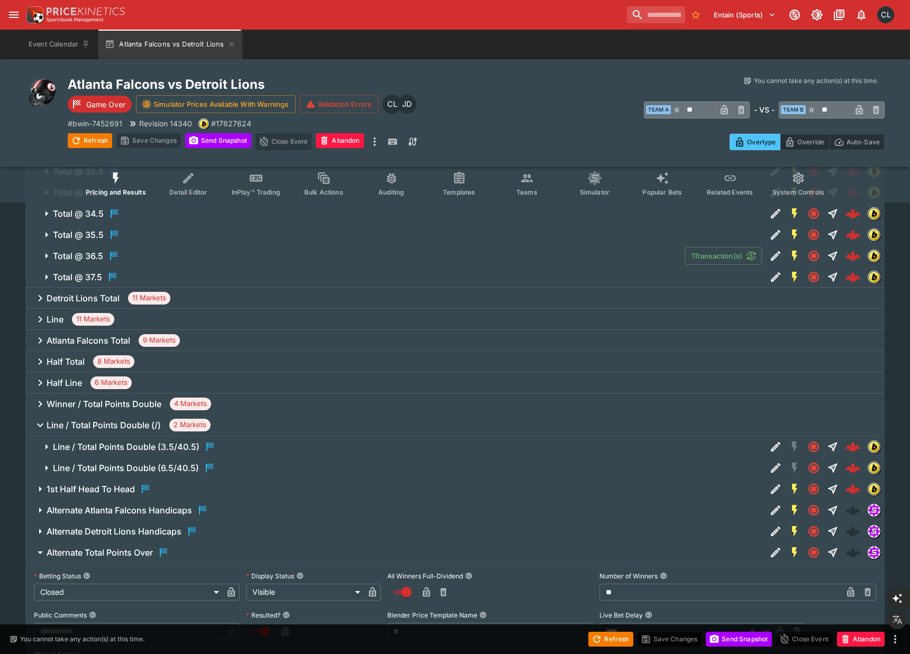
click at [108, 402] on h6 "Winner / Total Points Double" at bounding box center [104, 404] width 115 height 11
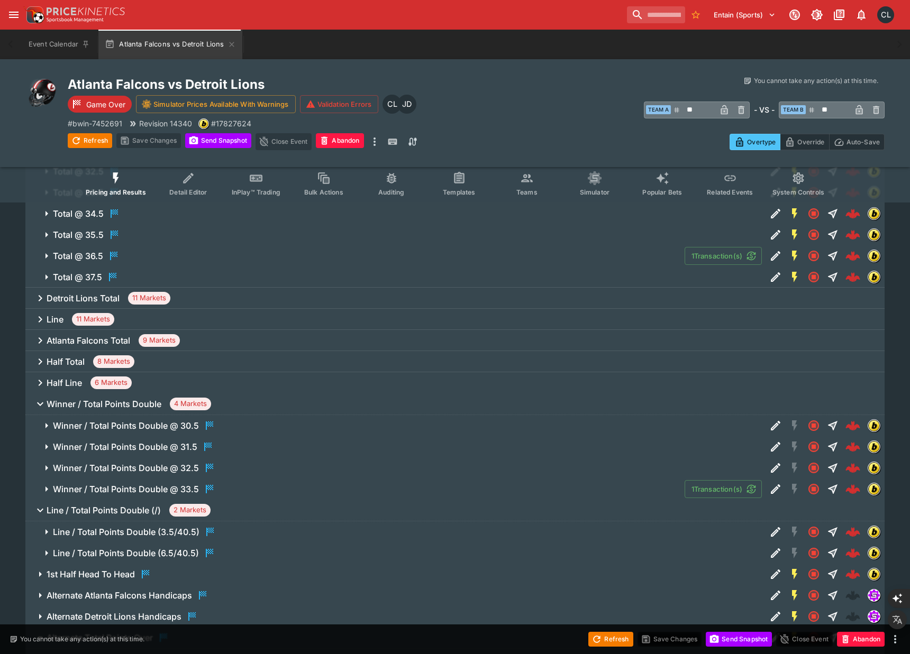
click at [112, 438] on button "Winner / Total Points Double @ 31.5" at bounding box center [395, 446] width 741 height 21
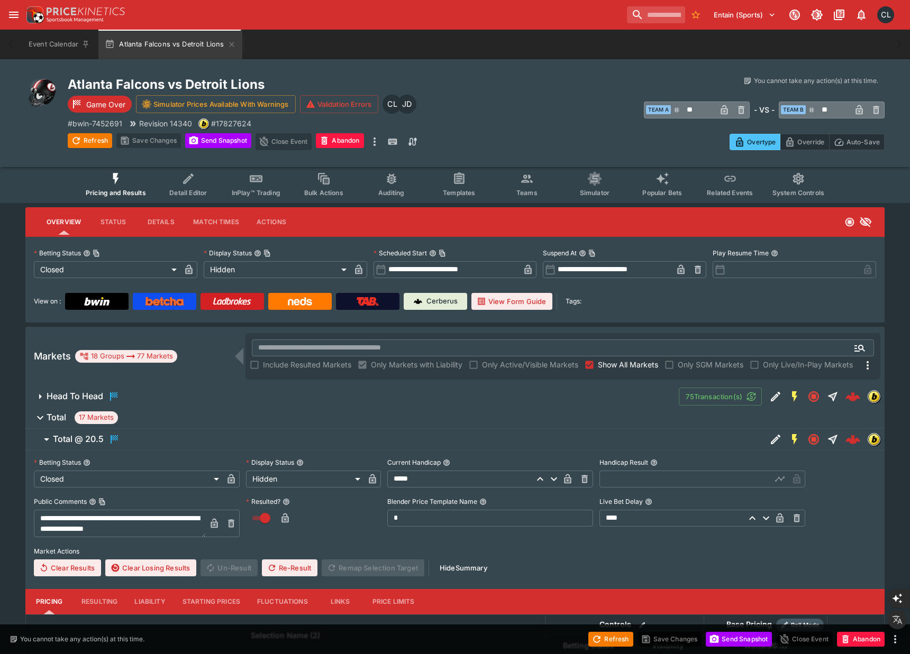
scroll to position [0, 0]
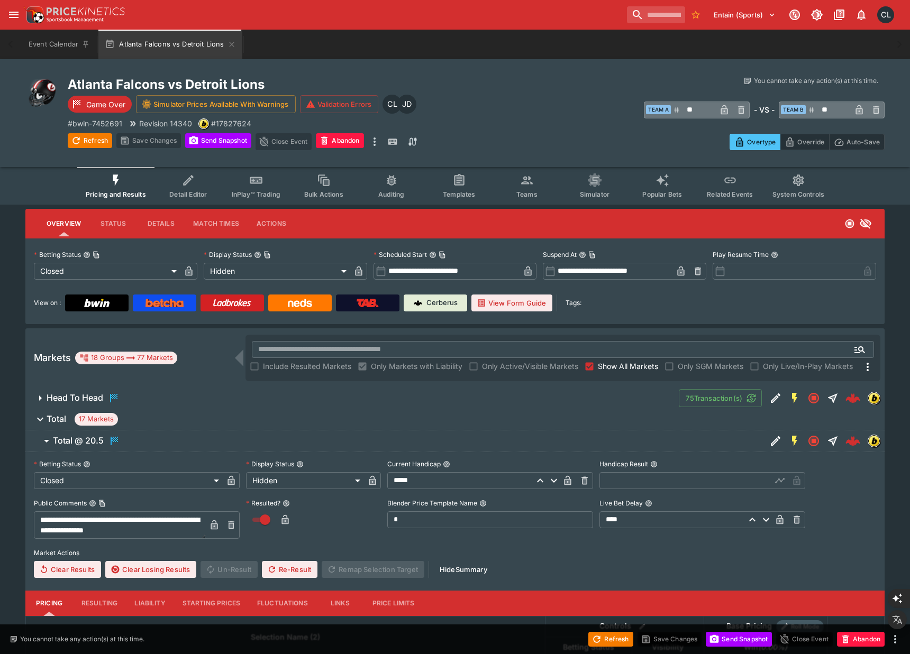
click at [476, 394] on span "Head To Head" at bounding box center [359, 398] width 624 height 13
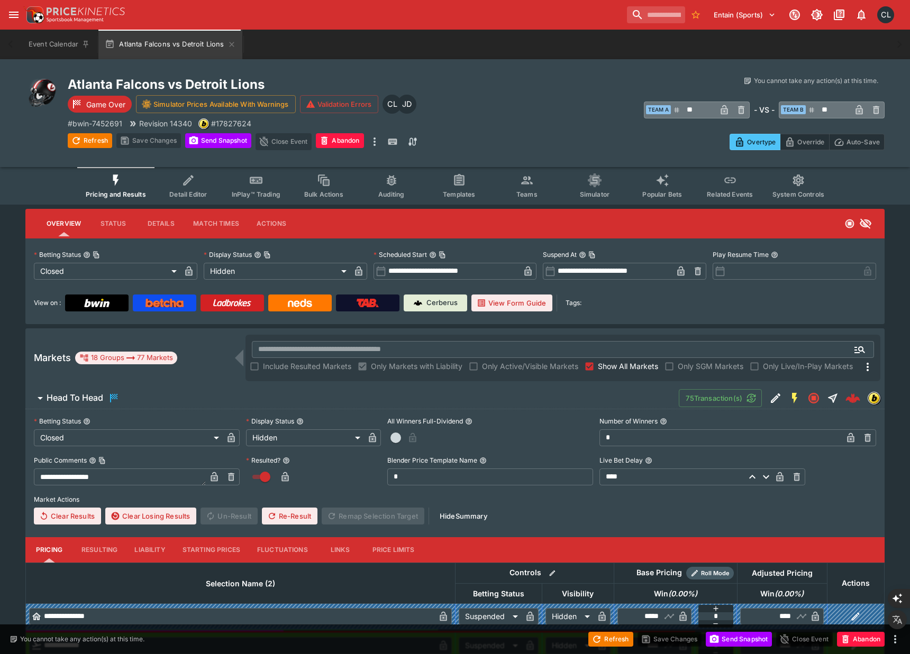
click at [586, 392] on span "Head To Head" at bounding box center [359, 398] width 624 height 13
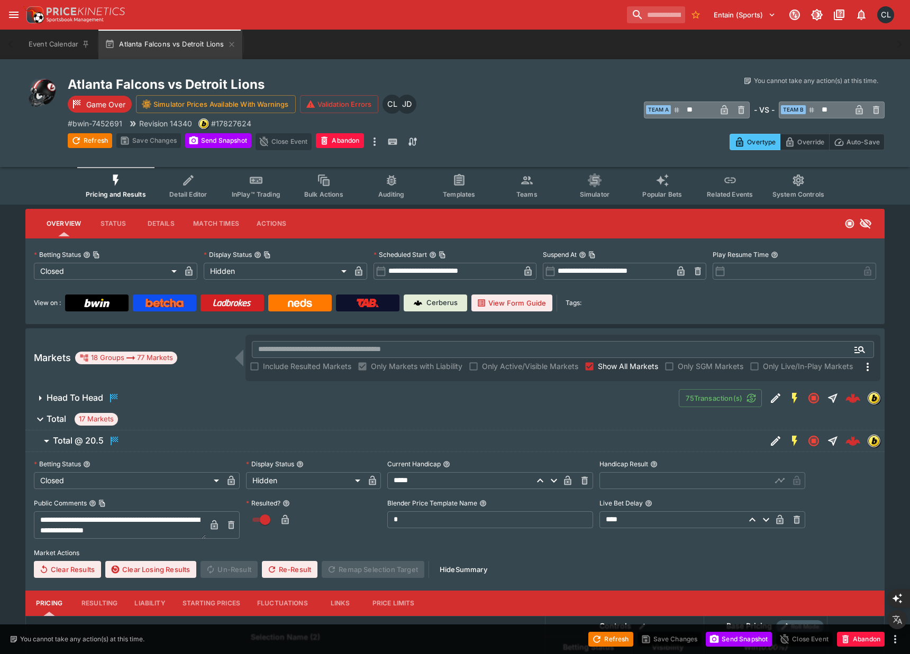
click at [525, 435] on span "Total @ 20.5" at bounding box center [405, 441] width 705 height 13
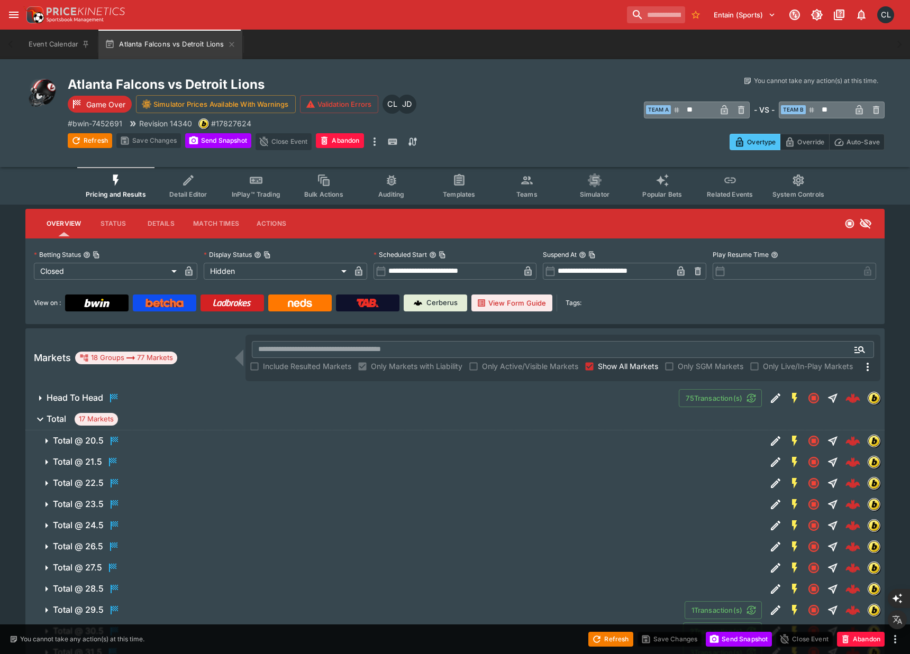
click at [524, 413] on span "Total 17 Markets" at bounding box center [462, 419] width 830 height 13
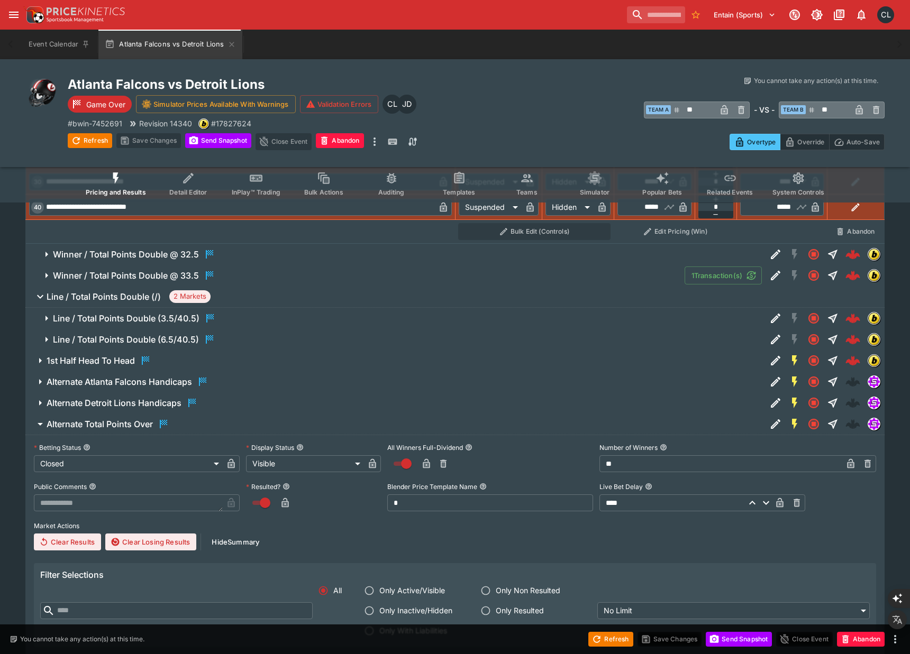
scroll to position [572, 0]
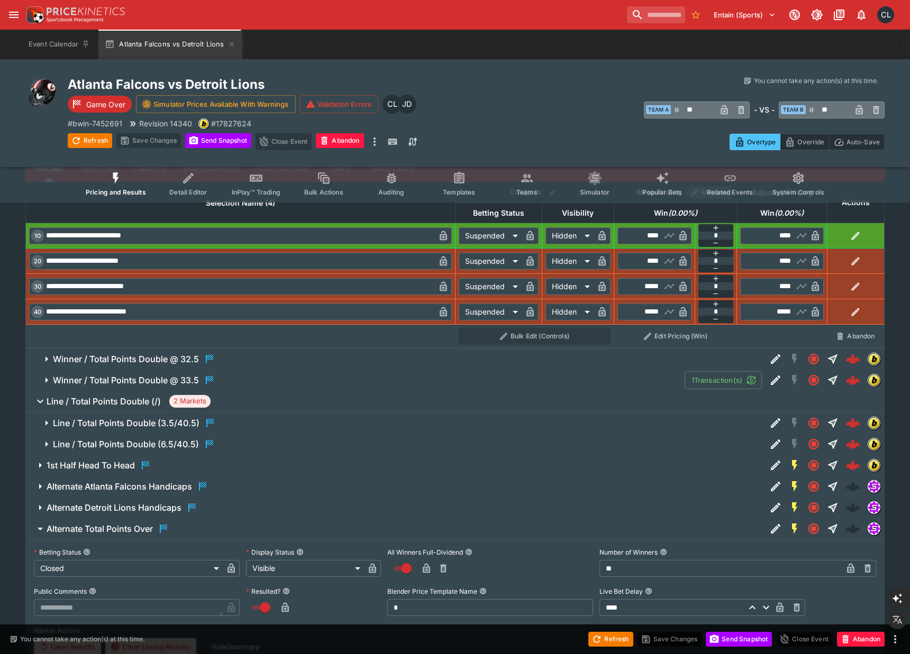
click at [549, 372] on button "Winner / Total Points Double @ 33.5" at bounding box center [354, 380] width 659 height 21
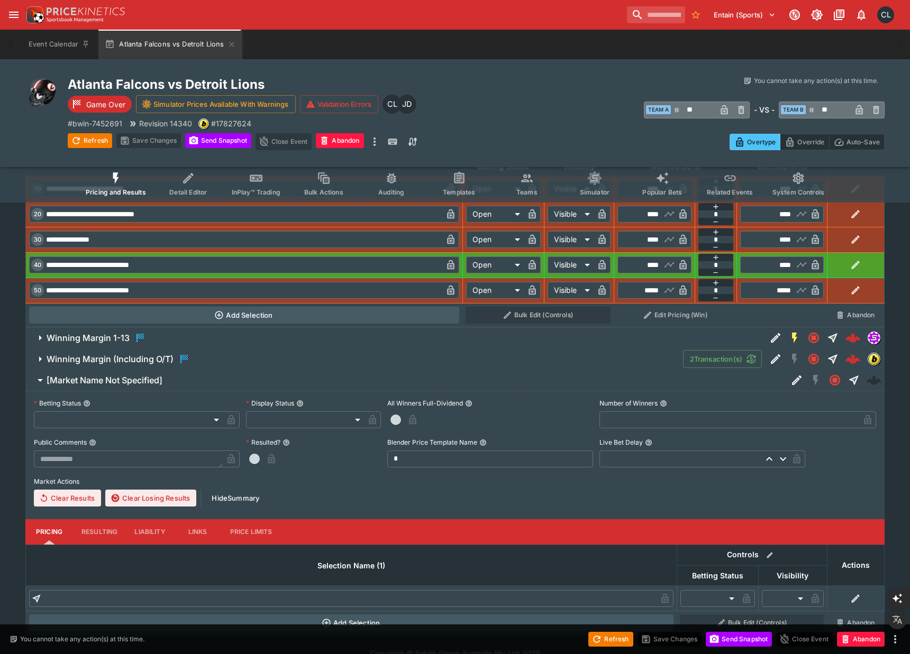
scroll to position [2862, 0]
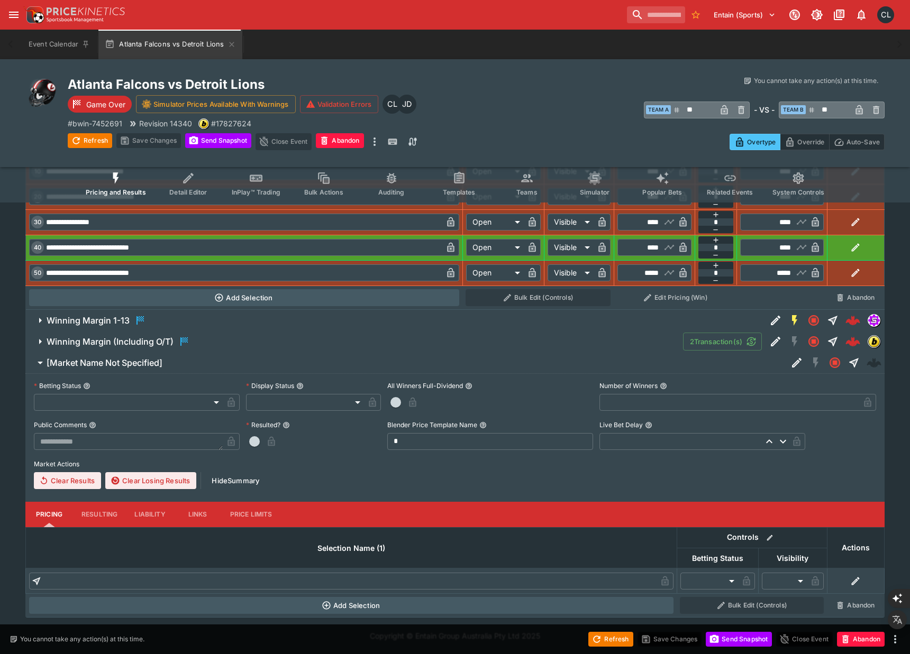
click at [558, 343] on span "Winning Margin (Including O/T)" at bounding box center [361, 341] width 628 height 13
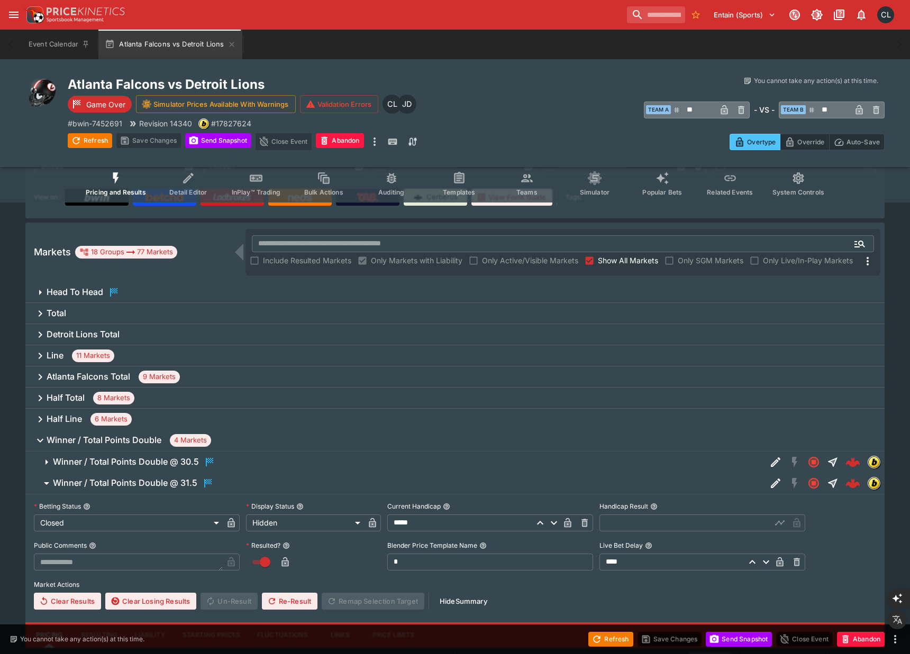
scroll to position [0, 0]
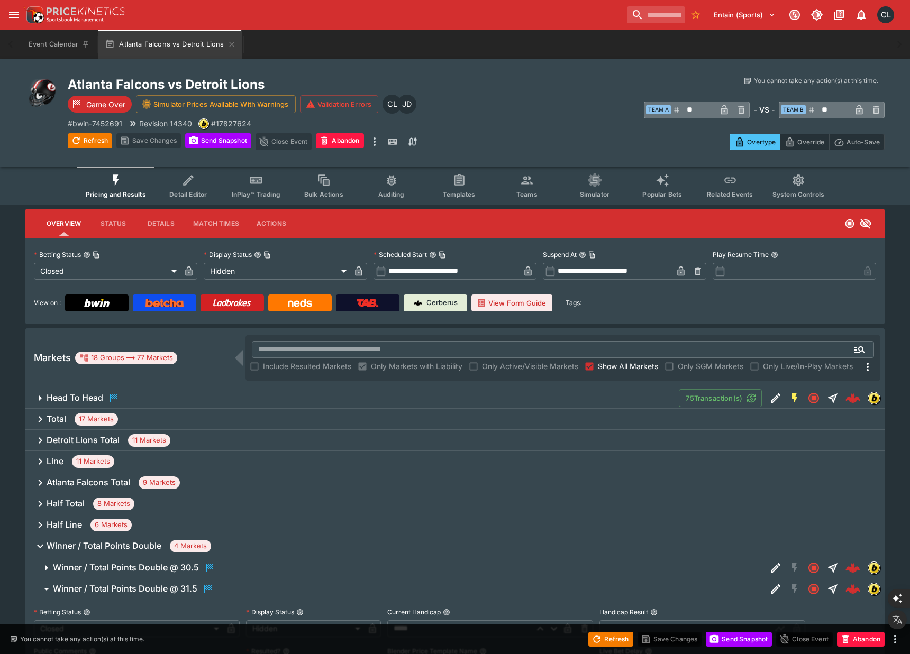
click at [517, 394] on span "Head To Head" at bounding box center [359, 398] width 624 height 13
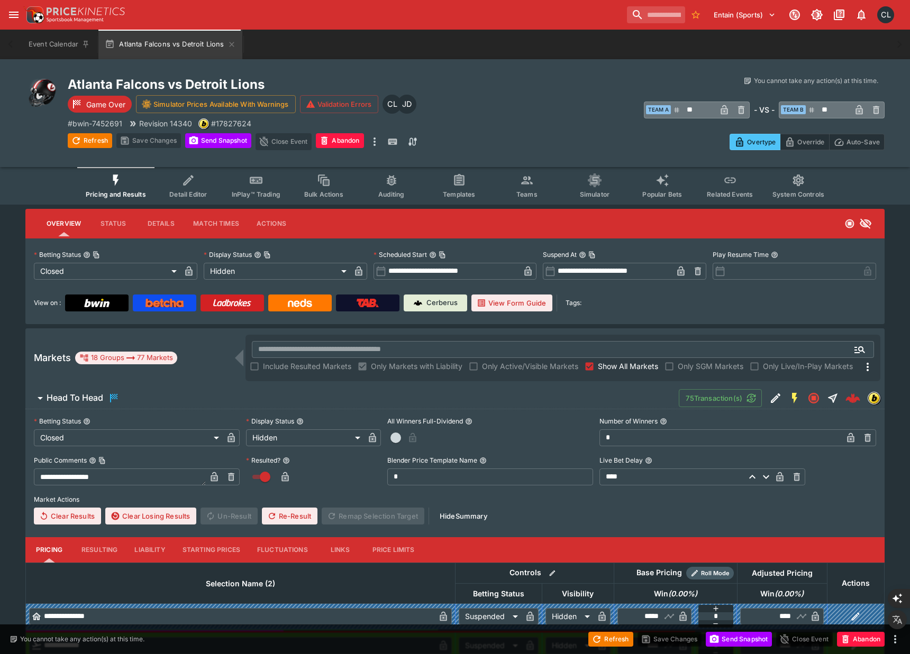
click at [517, 153] on div "Atlanta Falcons vs Detroit Lions Game Over Simulator Prices Available With Warn…" at bounding box center [455, 113] width 910 height 108
click at [490, 102] on div "​ Team A ** ​ - VS - ​ Team B ** ​" at bounding box center [680, 109] width 408 height 24
click at [379, 144] on icon "more" at bounding box center [374, 141] width 13 height 13
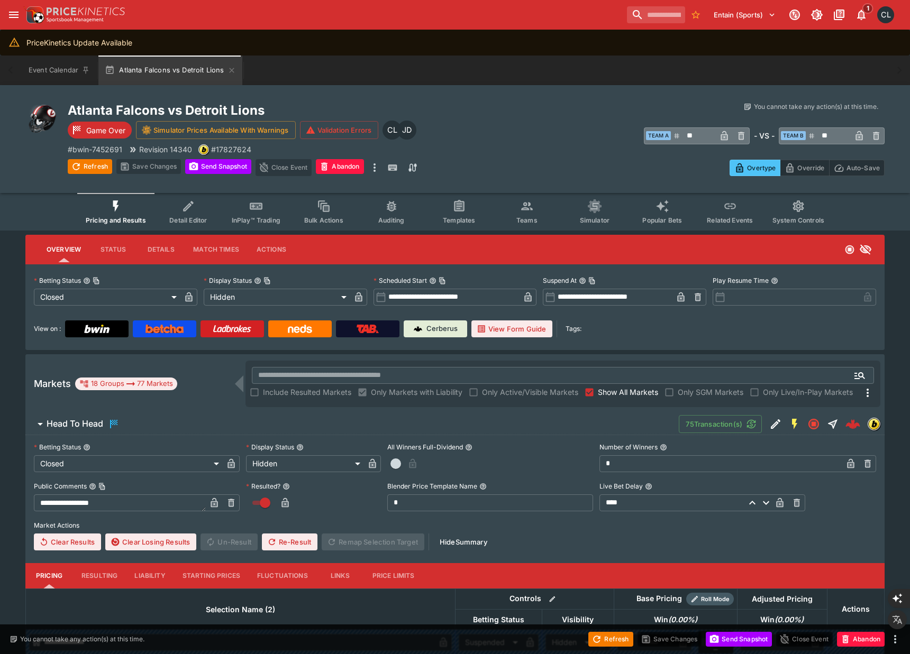
click at [478, 92] on div "Time Machine View Tournament View Video Stream Cancel Bets View Alerts View Rem…" at bounding box center [455, 327] width 910 height 654
click at [121, 218] on span "Pricing and Results" at bounding box center [116, 220] width 60 height 8
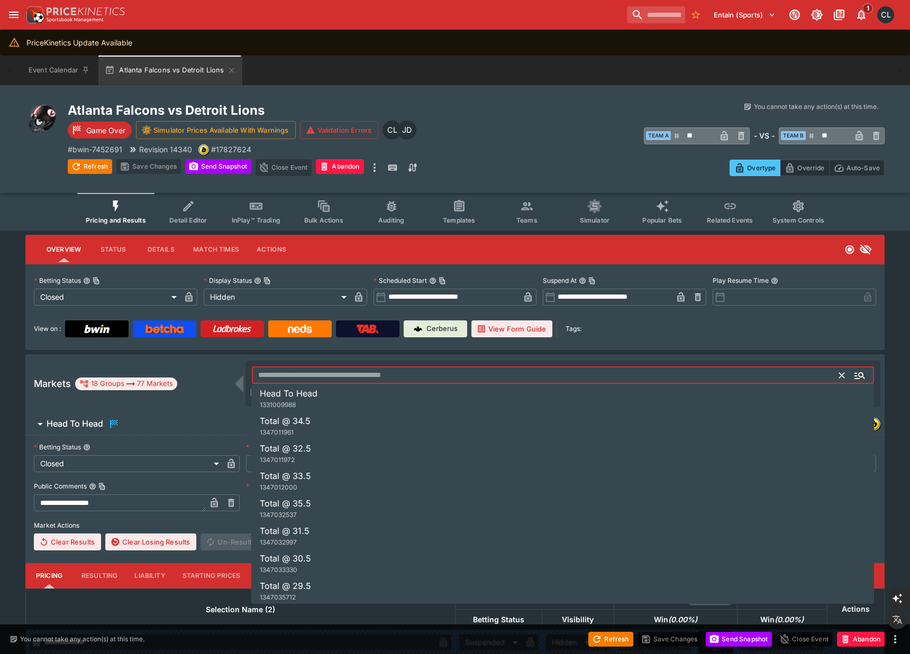
click at [329, 380] on input "text" at bounding box center [546, 375] width 588 height 17
paste input "*********"
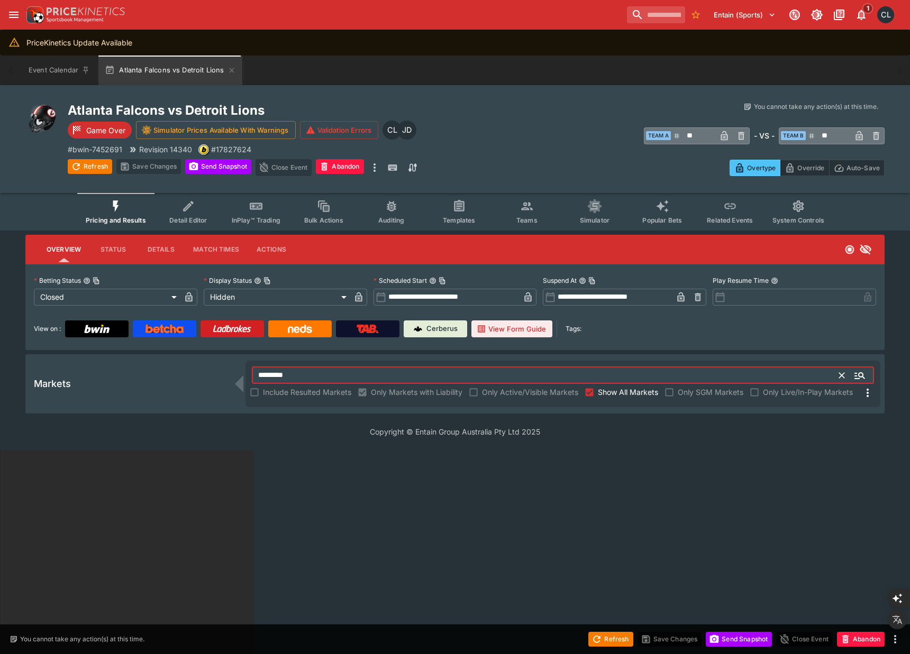
type input "*********"
click at [331, 475] on html "**********" at bounding box center [455, 552] width 910 height 1105
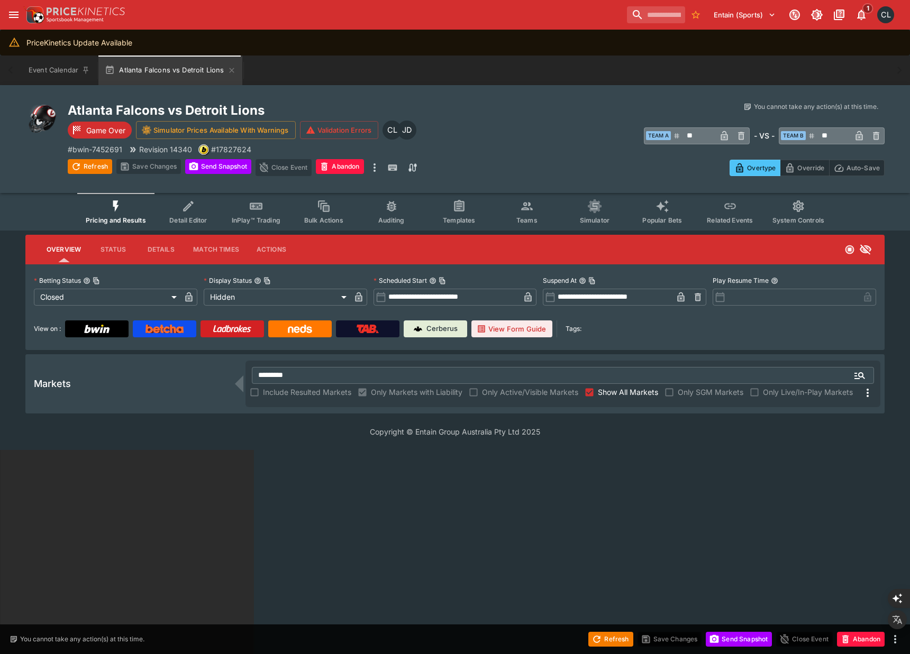
click at [607, 393] on span "Show All Markets" at bounding box center [628, 392] width 60 height 11
click at [606, 371] on input "*********" at bounding box center [546, 375] width 588 height 17
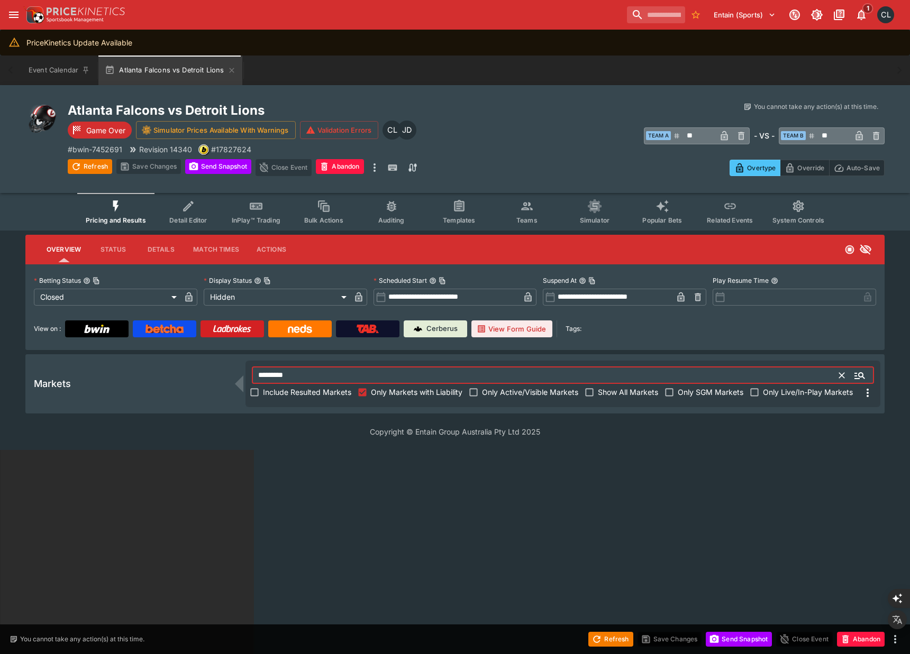
paste input "text"
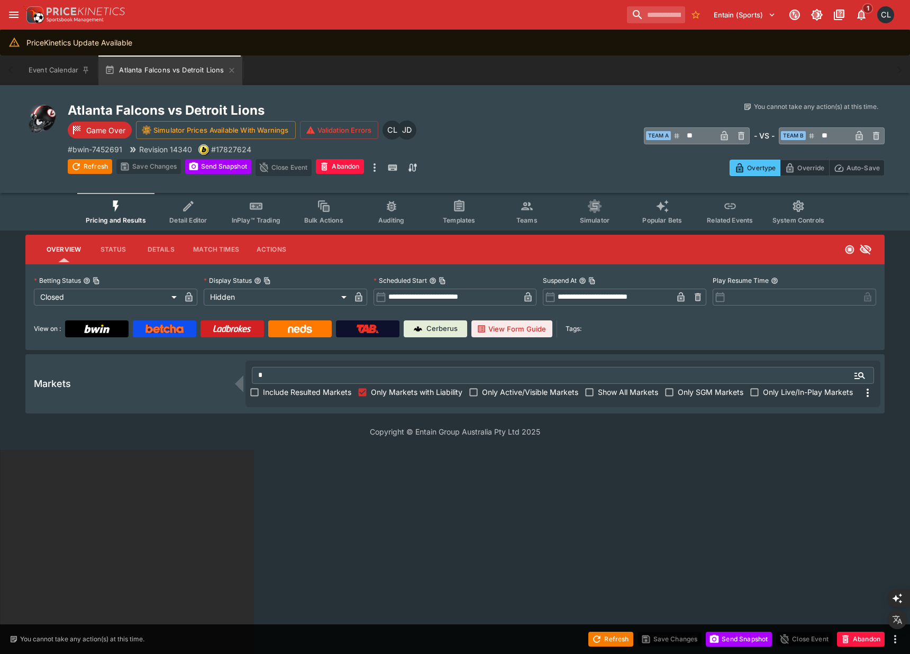
click at [186, 485] on html "**********" at bounding box center [455, 552] width 910 height 1105
click at [621, 391] on span "Show All Markets" at bounding box center [628, 392] width 60 height 11
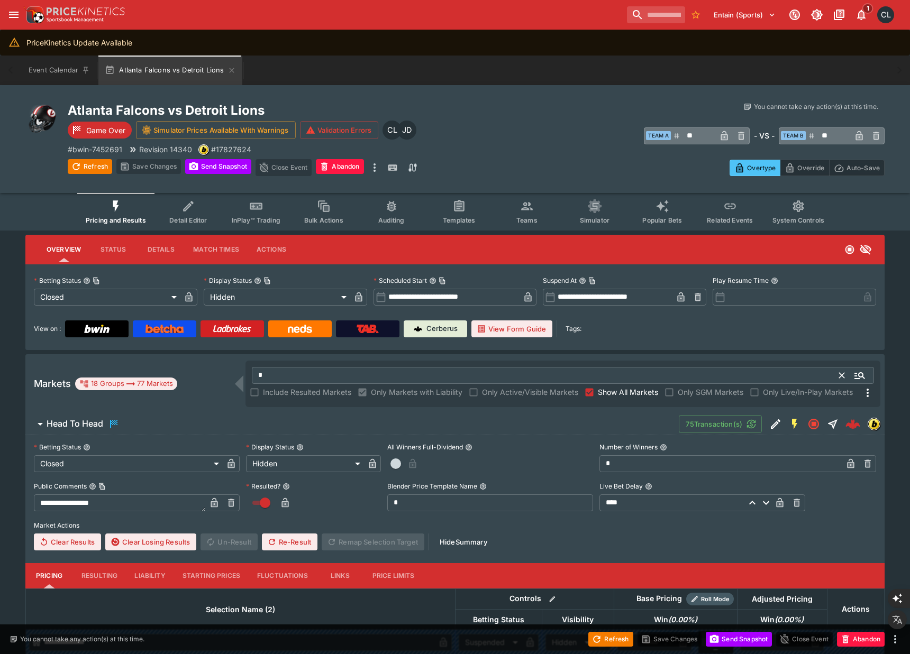
click at [578, 376] on input "*" at bounding box center [546, 375] width 588 height 17
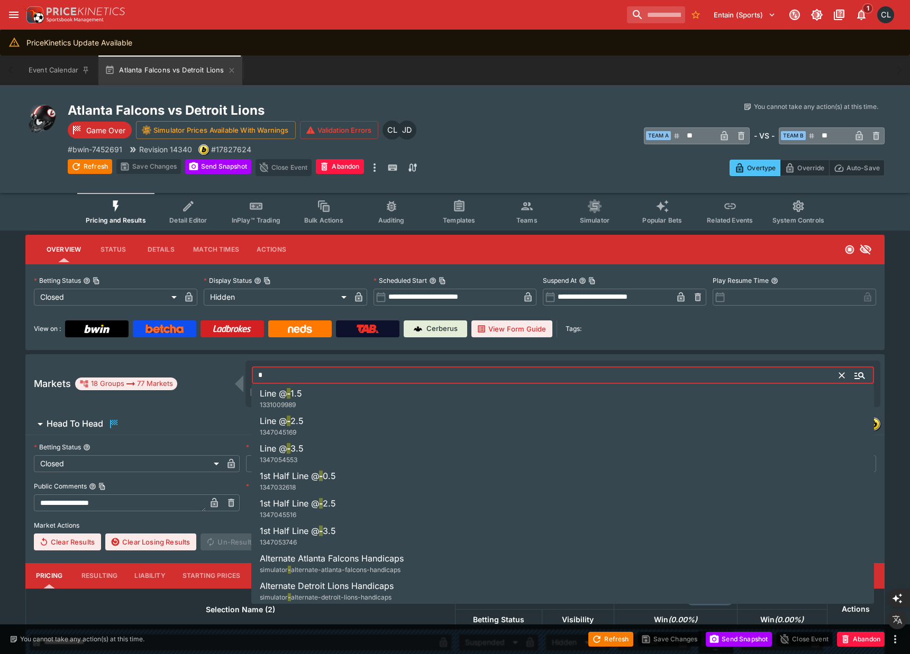
paste input "********"
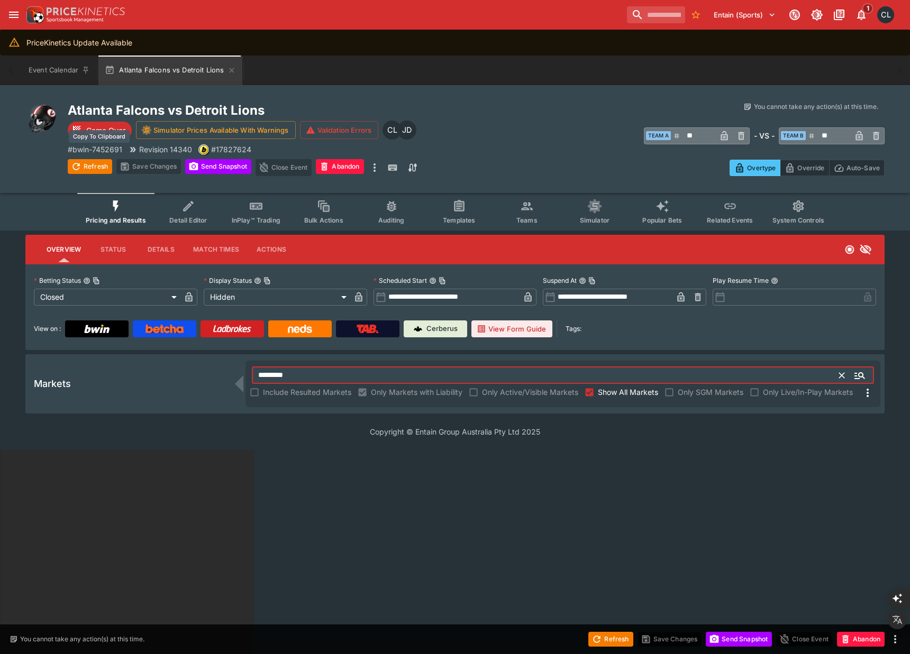
type input "*********"
click at [115, 150] on p "# bwin-7452691" at bounding box center [95, 149] width 54 height 11
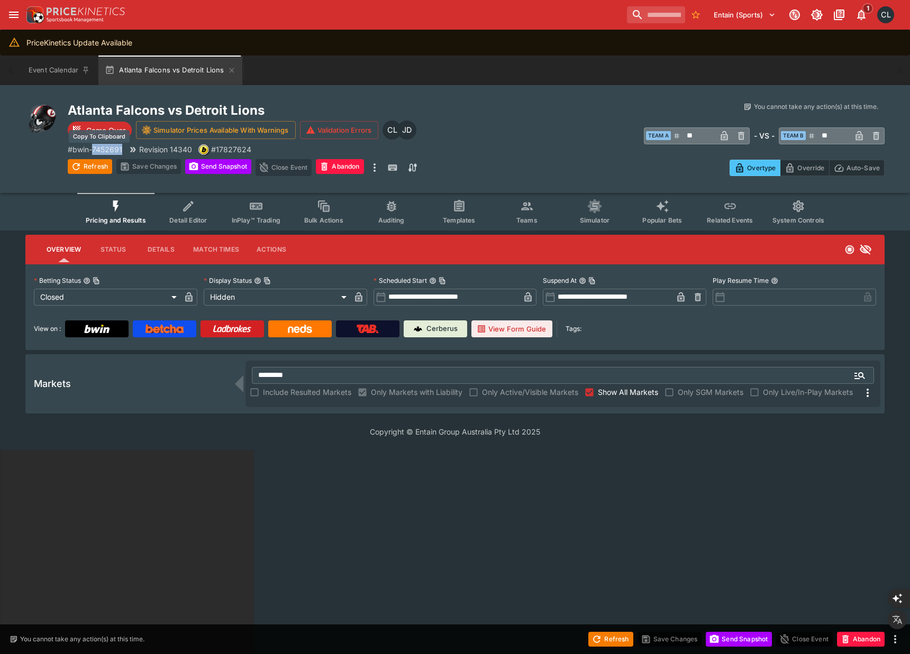
click at [116, 150] on p "# bwin-7452691" at bounding box center [95, 149] width 54 height 11
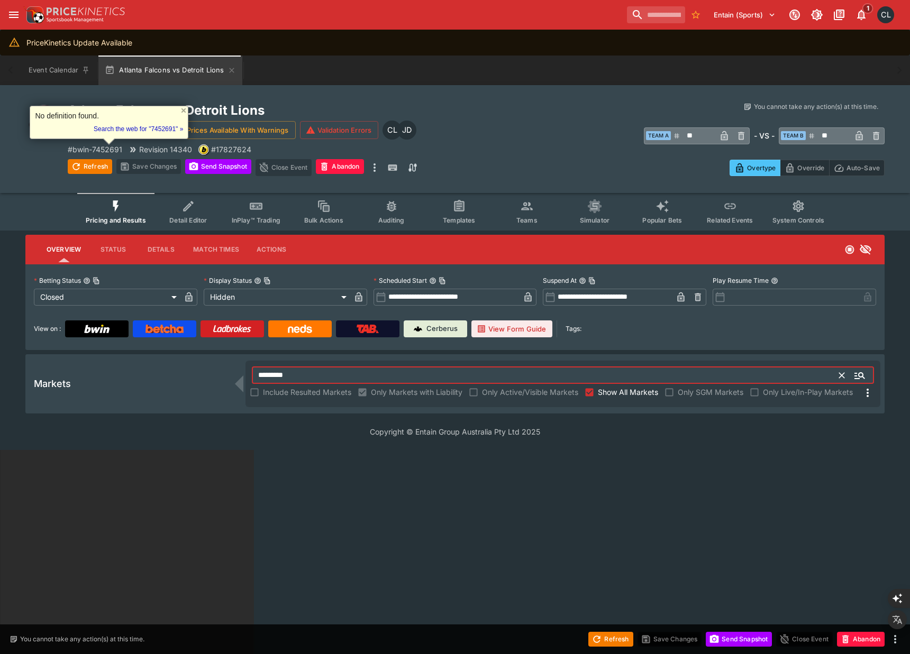
click at [295, 375] on input "*********" at bounding box center [546, 375] width 588 height 17
click at [321, 378] on input "*********" at bounding box center [546, 375] width 588 height 17
click at [334, 374] on input "*********" at bounding box center [546, 375] width 588 height 17
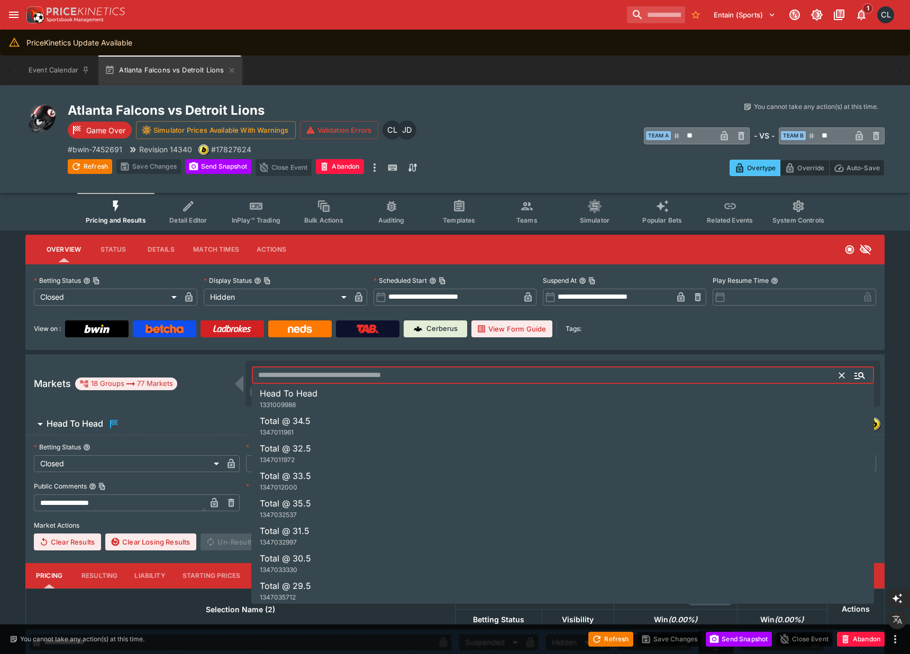
click at [342, 371] on input "text" at bounding box center [546, 375] width 588 height 17
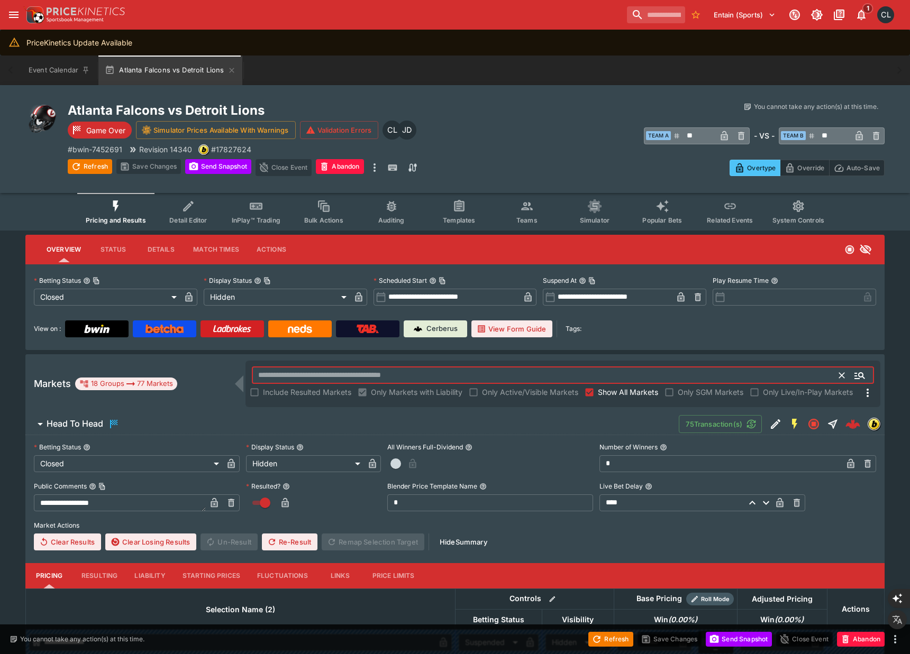
click at [342, 374] on input "text" at bounding box center [546, 375] width 588 height 17
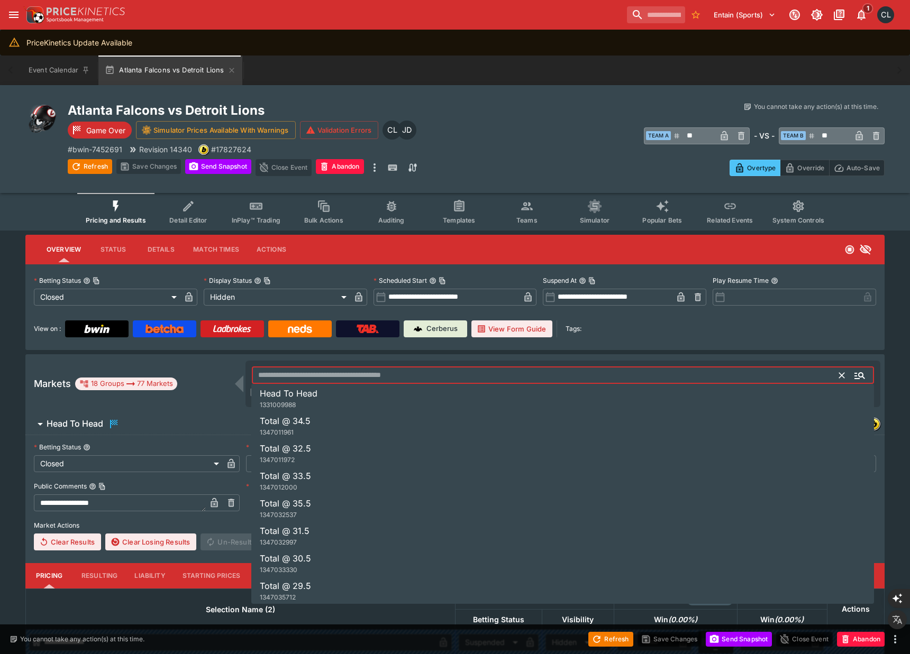
click at [356, 375] on input "text" at bounding box center [546, 375] width 588 height 17
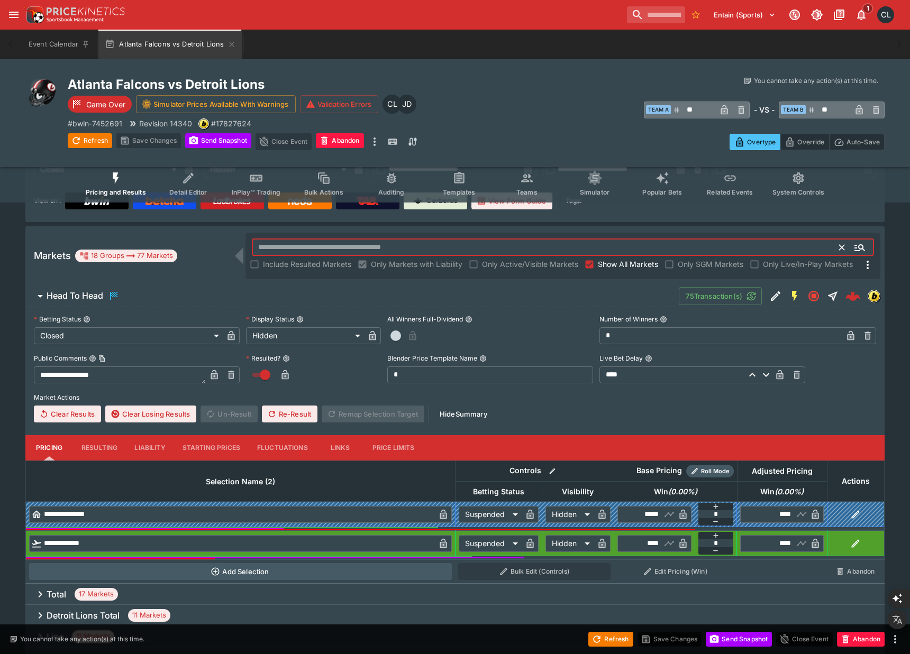
scroll to position [161, 0]
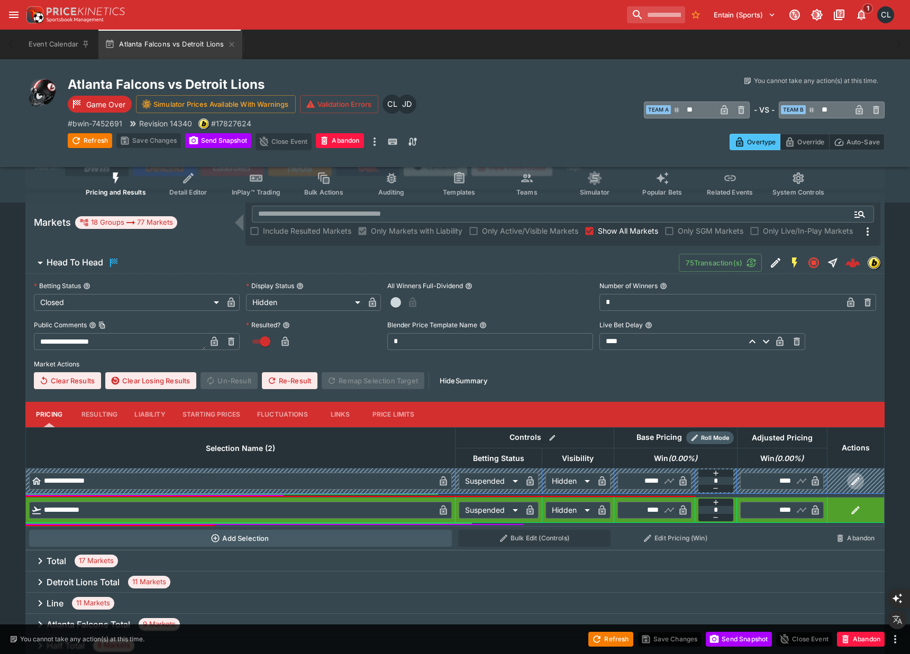
click at [852, 483] on icon "button" at bounding box center [856, 481] width 8 height 8
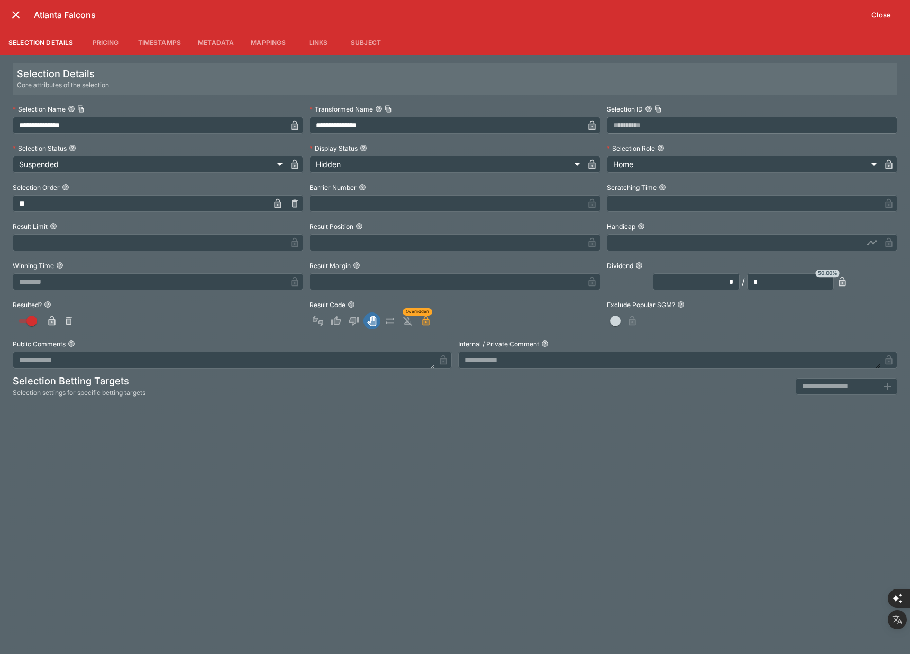
click at [484, 516] on div "**********" at bounding box center [455, 354] width 910 height 599
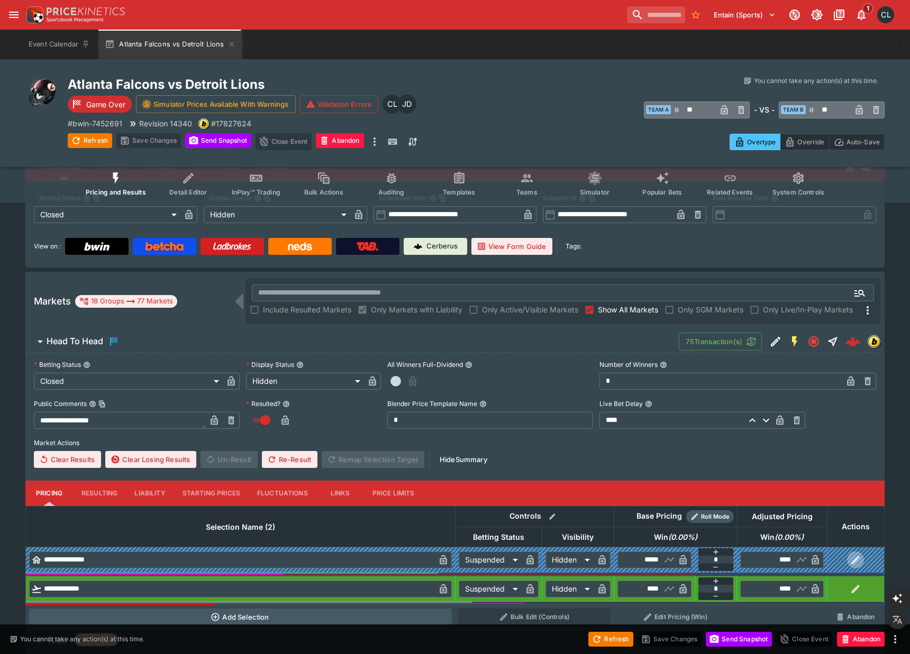
scroll to position [80, 0]
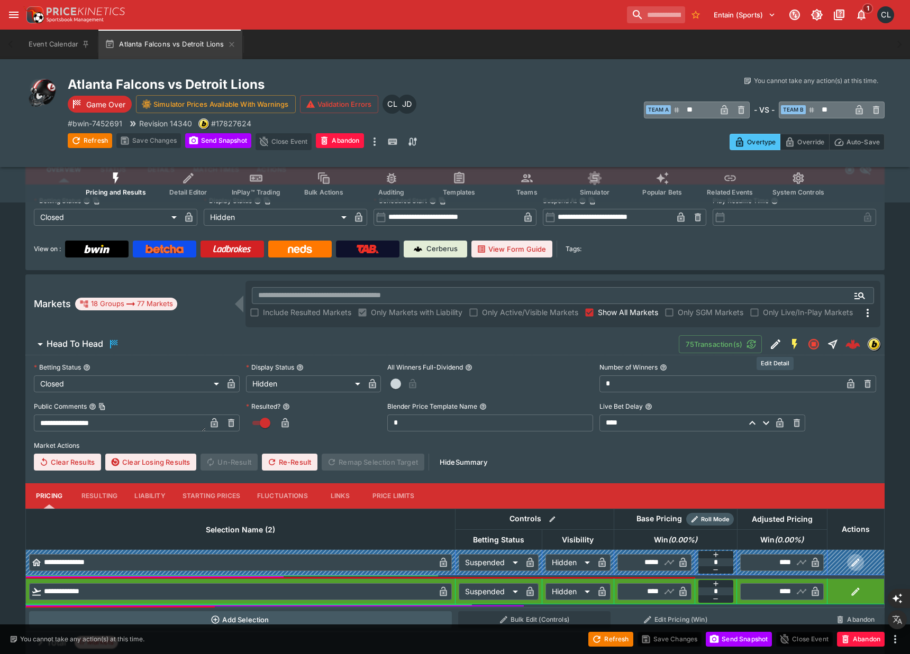
click at [772, 347] on icon "Edit Detail" at bounding box center [776, 345] width 10 height 10
click at [112, 125] on p "# bwin-7452691" at bounding box center [95, 123] width 54 height 11
click at [113, 125] on p "# bwin-7452691" at bounding box center [95, 123] width 54 height 11
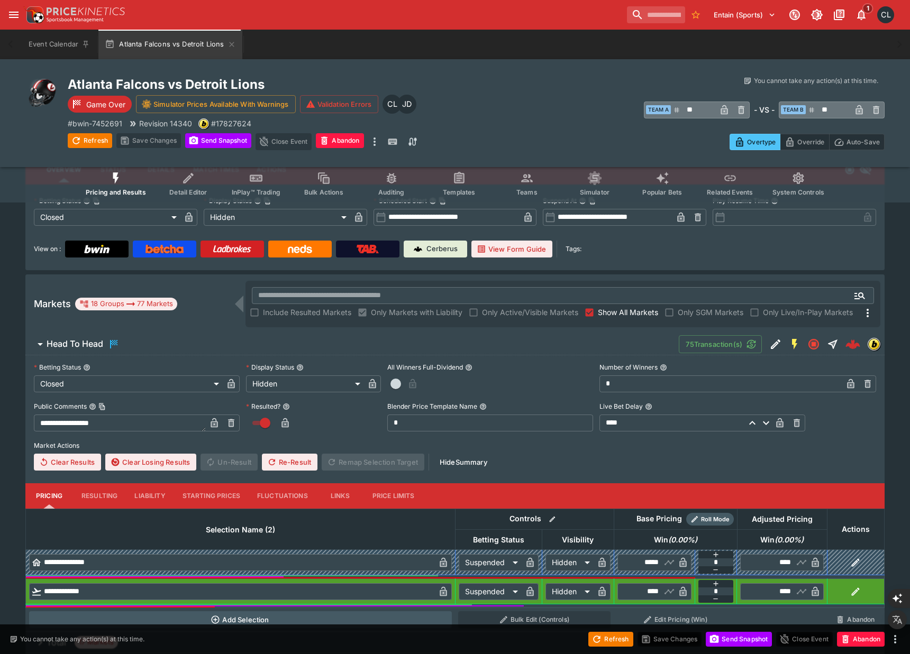
click at [858, 561] on icon "button" at bounding box center [855, 563] width 11 height 11
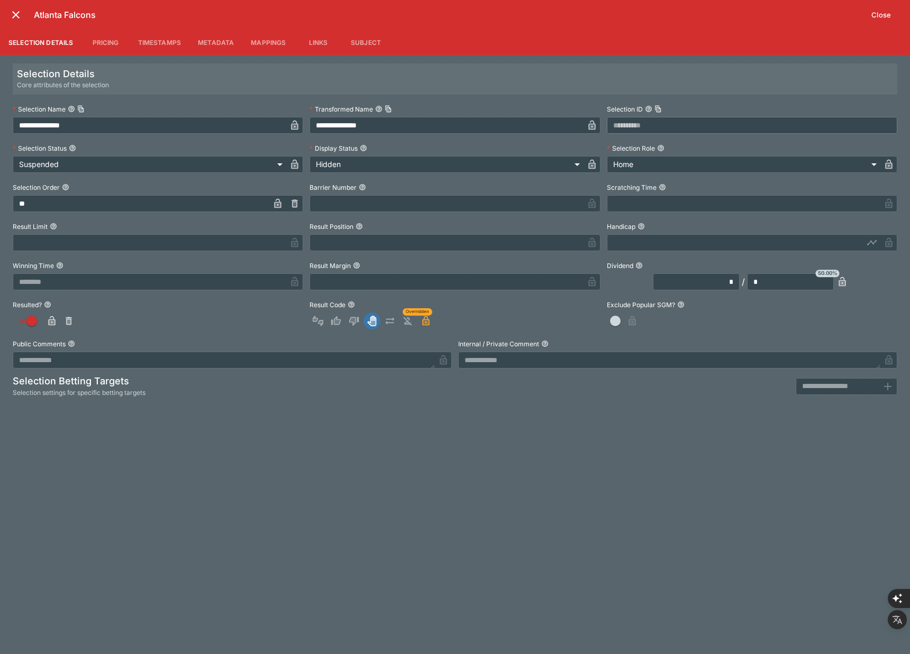
click at [197, 471] on div "**********" at bounding box center [455, 354] width 910 height 599
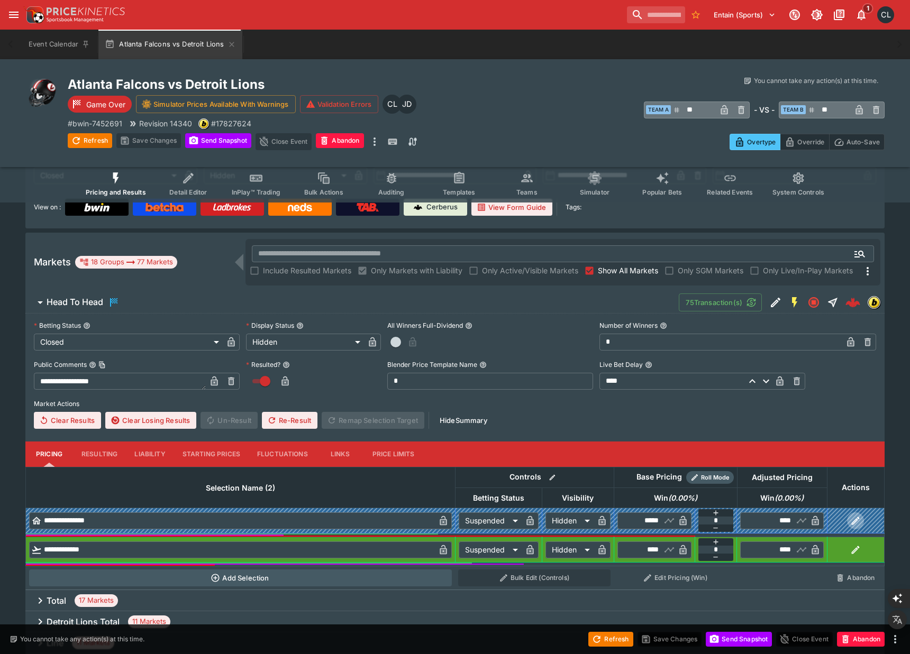
scroll to position [142, 0]
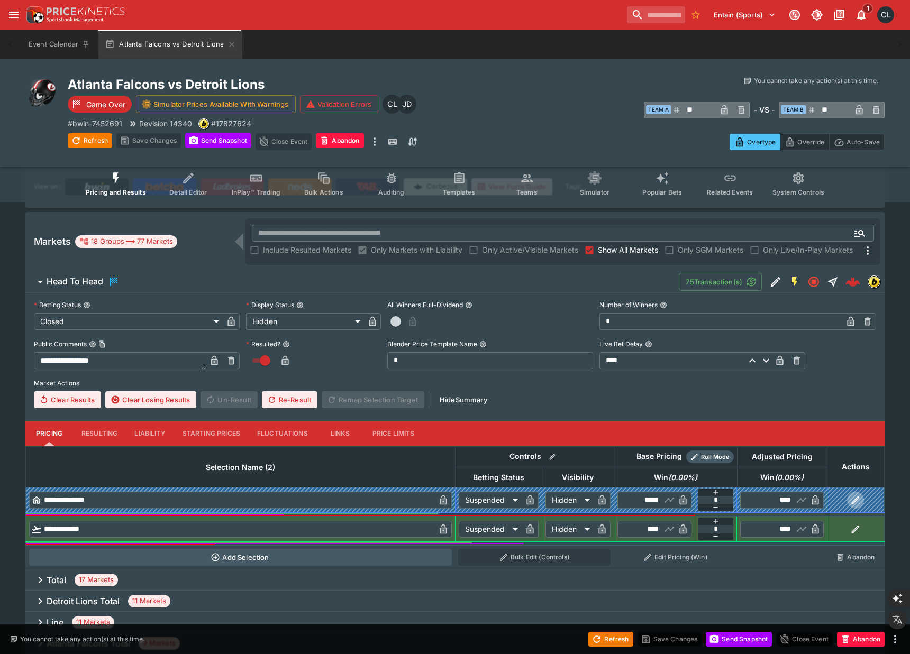
click at [854, 531] on icon "button" at bounding box center [856, 529] width 8 height 8
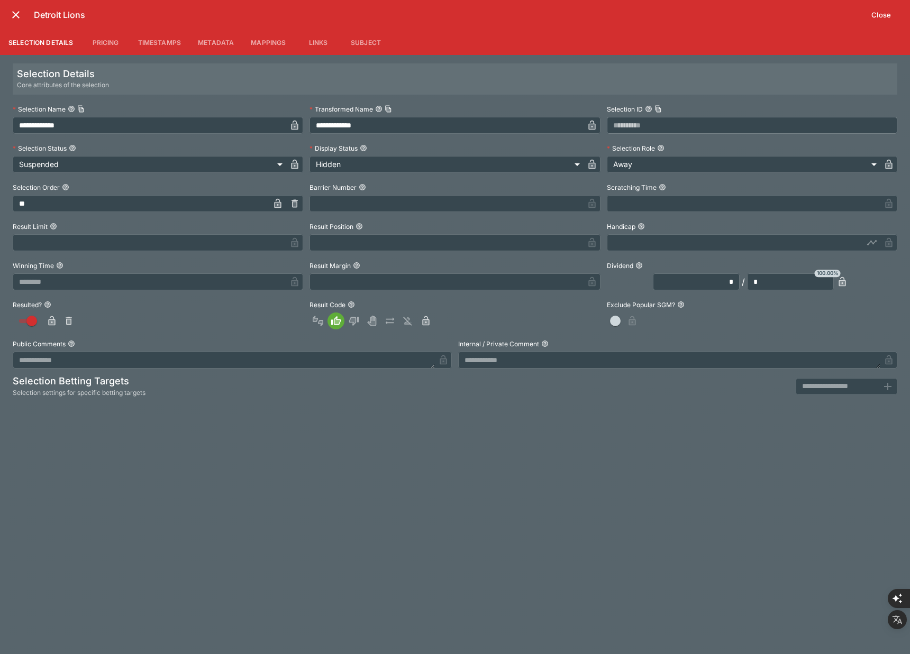
click at [463, 491] on div "**********" at bounding box center [455, 354] width 910 height 599
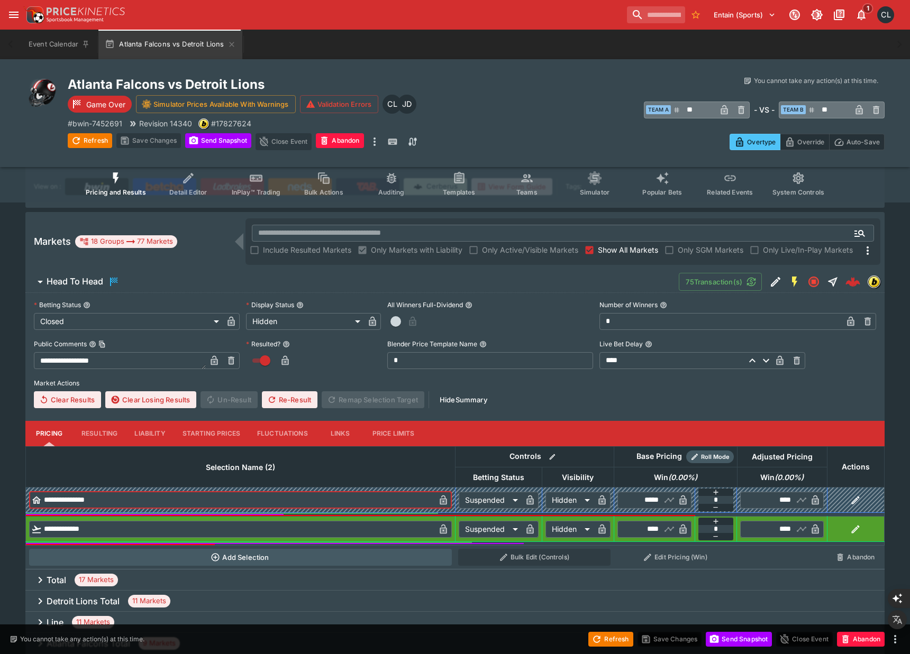
click at [309, 501] on input "**********" at bounding box center [238, 500] width 393 height 17
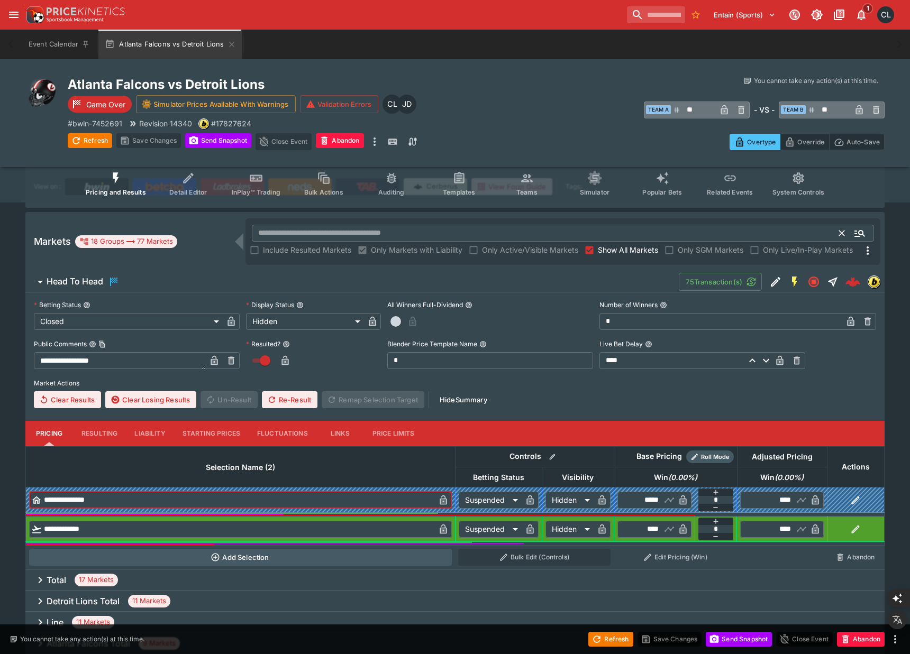
click at [554, 230] on input "text" at bounding box center [546, 233] width 588 height 17
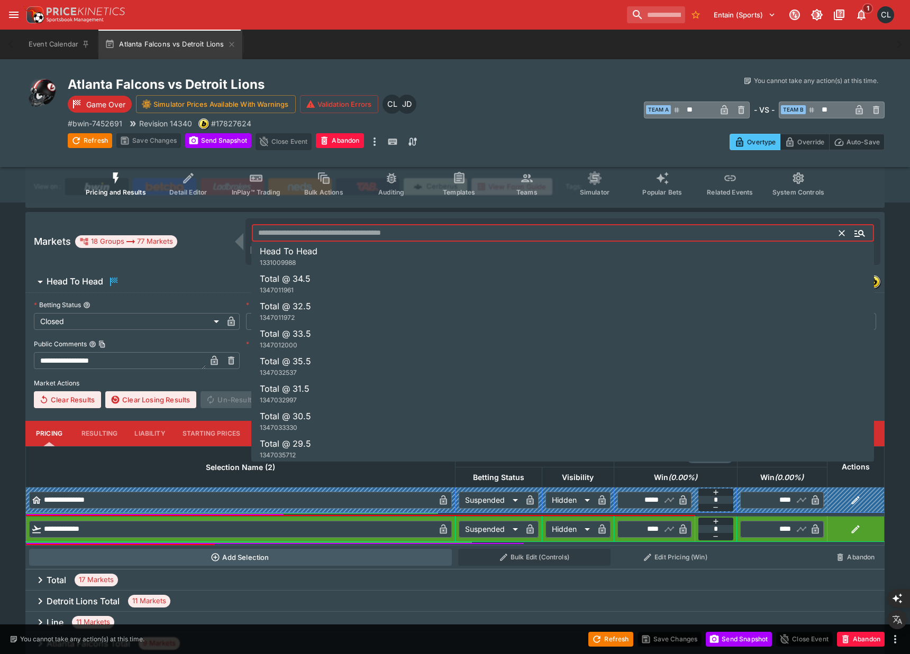
paste input "**********"
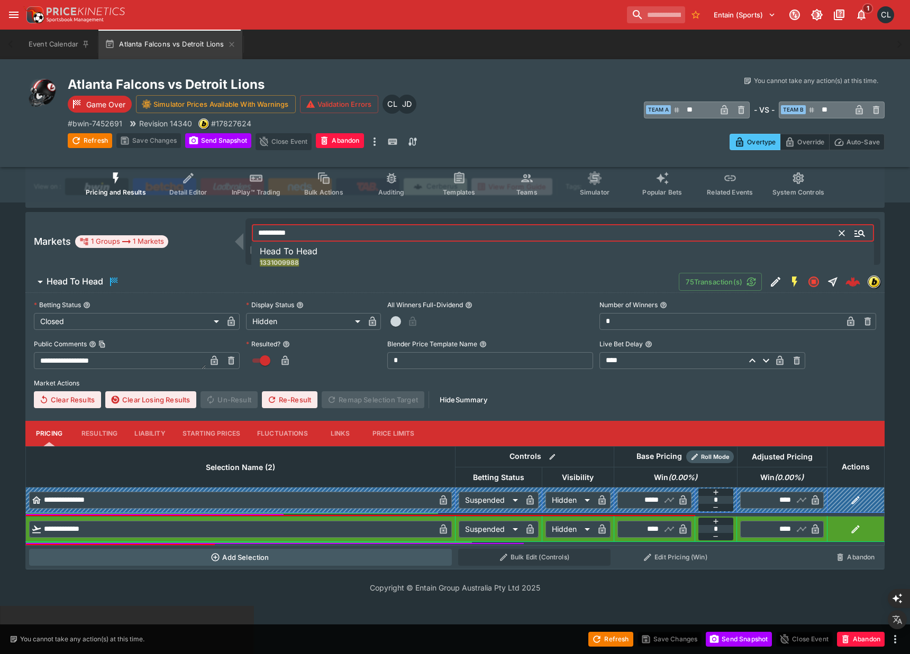
scroll to position [94, 0]
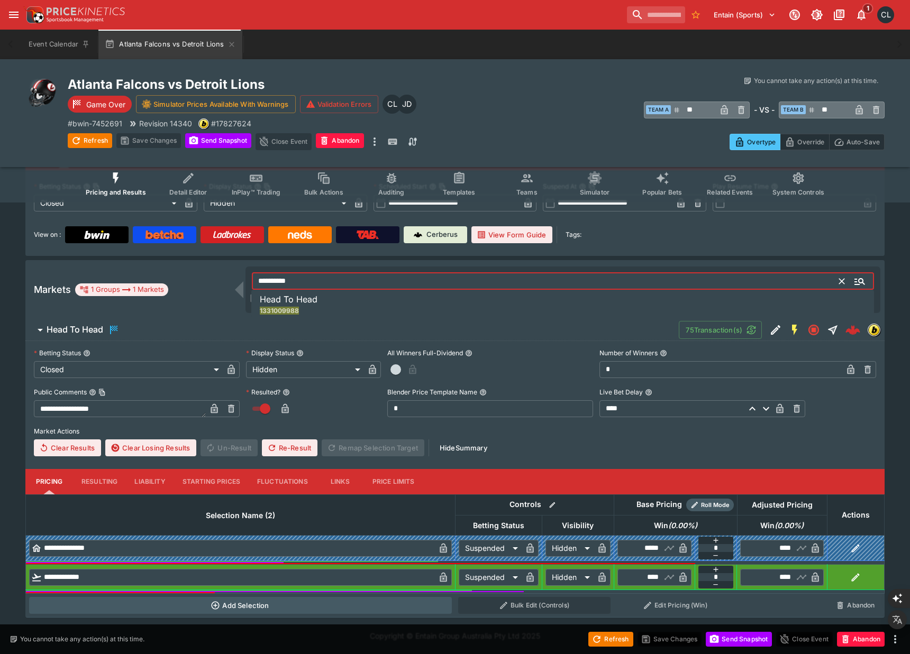
click at [473, 308] on li "Head To Head 1331009988" at bounding box center [562, 305] width 623 height 30
type input "**********"
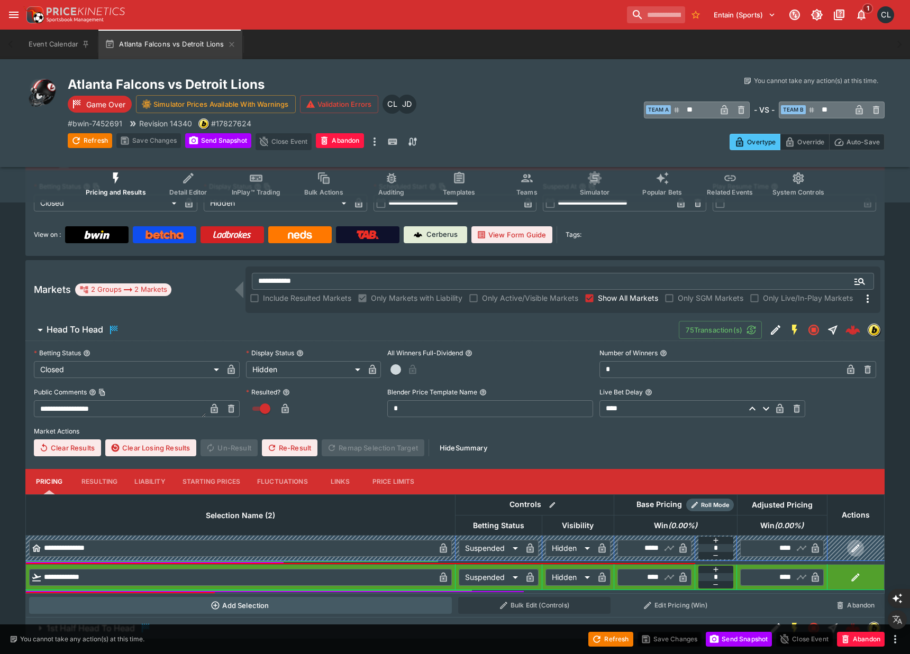
click at [857, 551] on icon "button" at bounding box center [855, 548] width 11 height 11
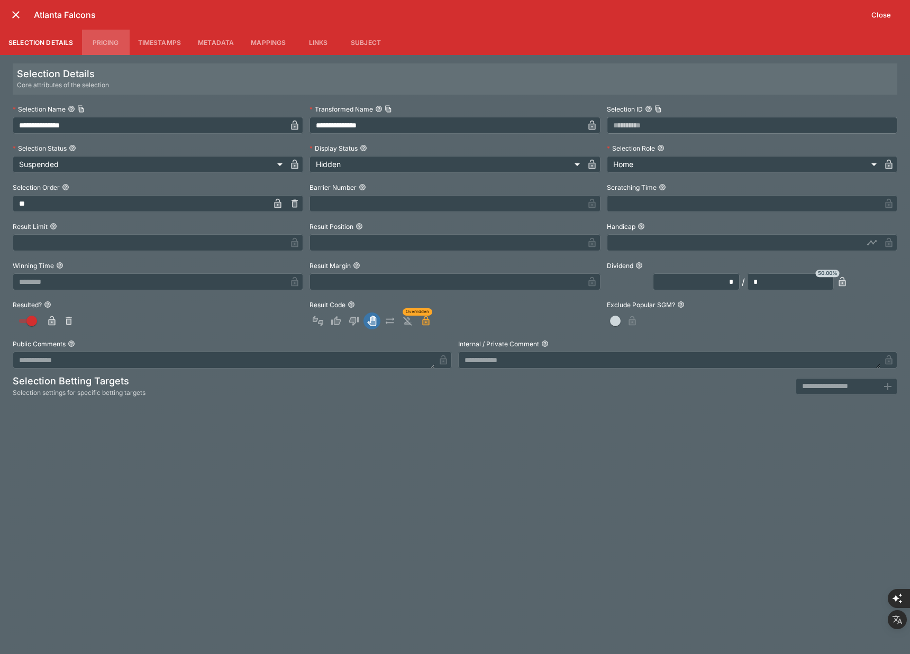
click at [95, 39] on button "Pricing" at bounding box center [106, 42] width 48 height 25
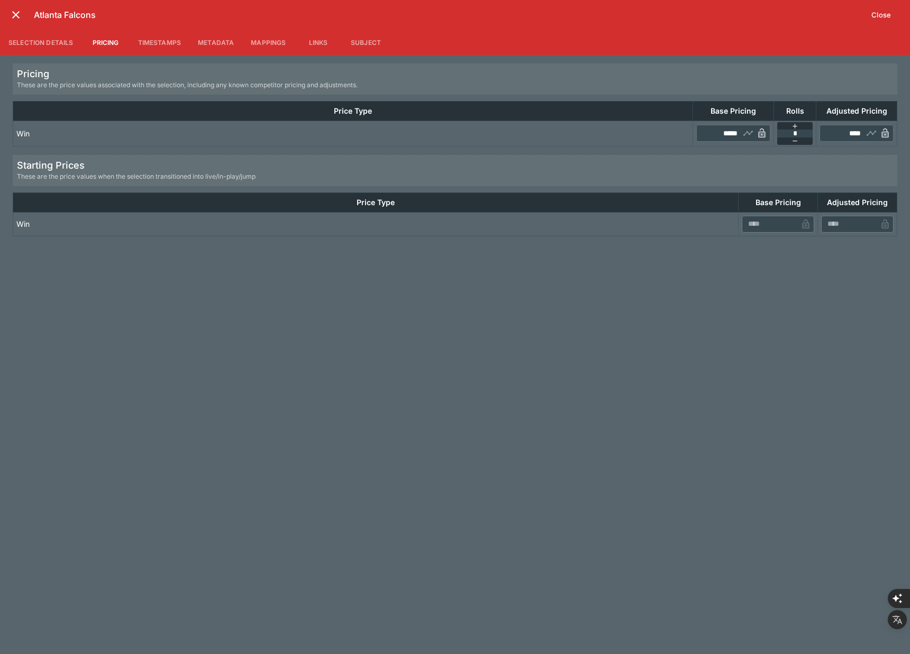
click at [310, 214] on td "Win" at bounding box center [375, 224] width 725 height 24
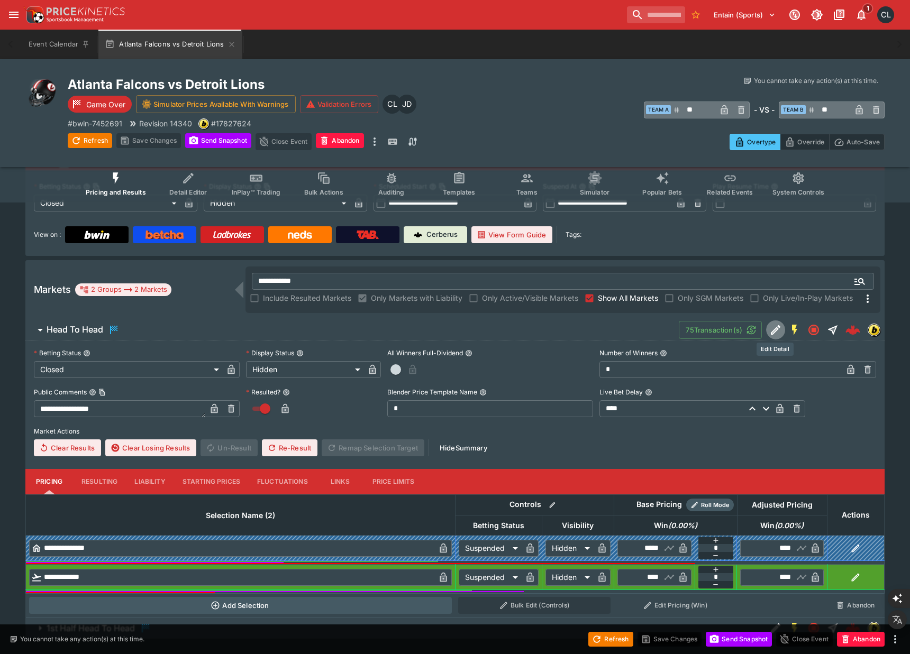
click at [775, 332] on icon "Edit Detail" at bounding box center [775, 330] width 13 height 13
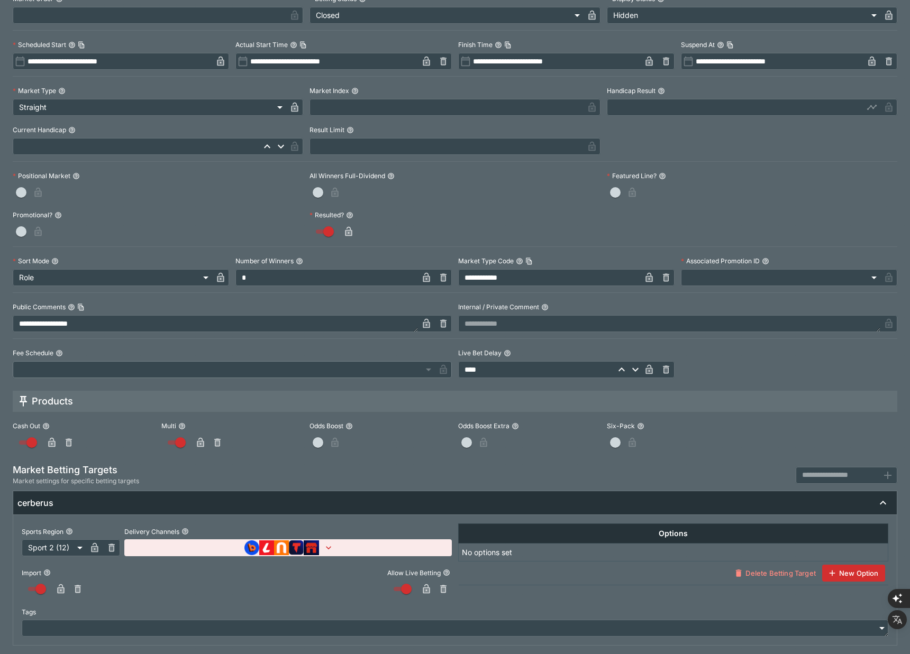
scroll to position [0, 0]
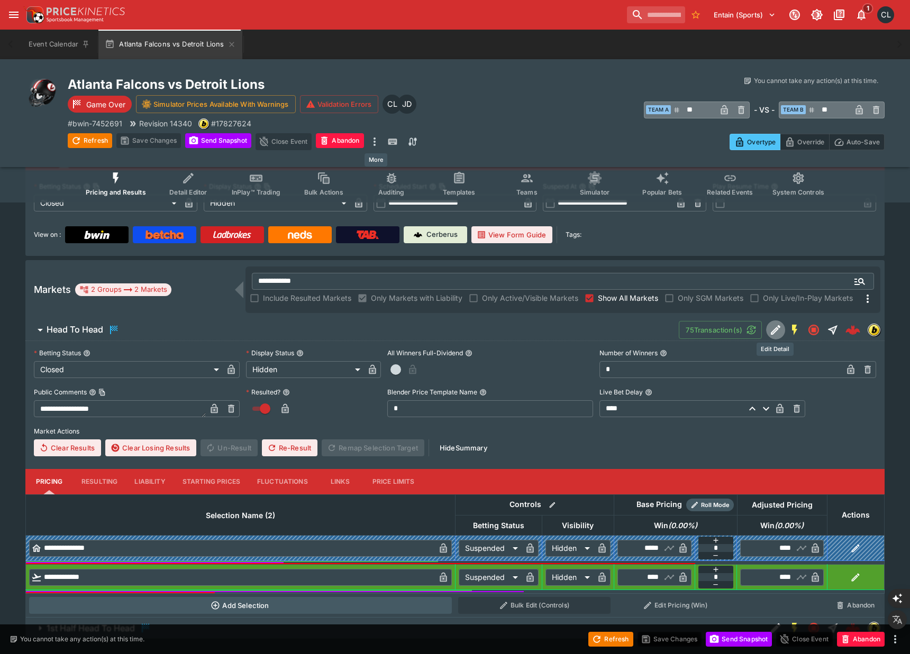
click at [375, 143] on icon "more" at bounding box center [374, 141] width 13 height 13
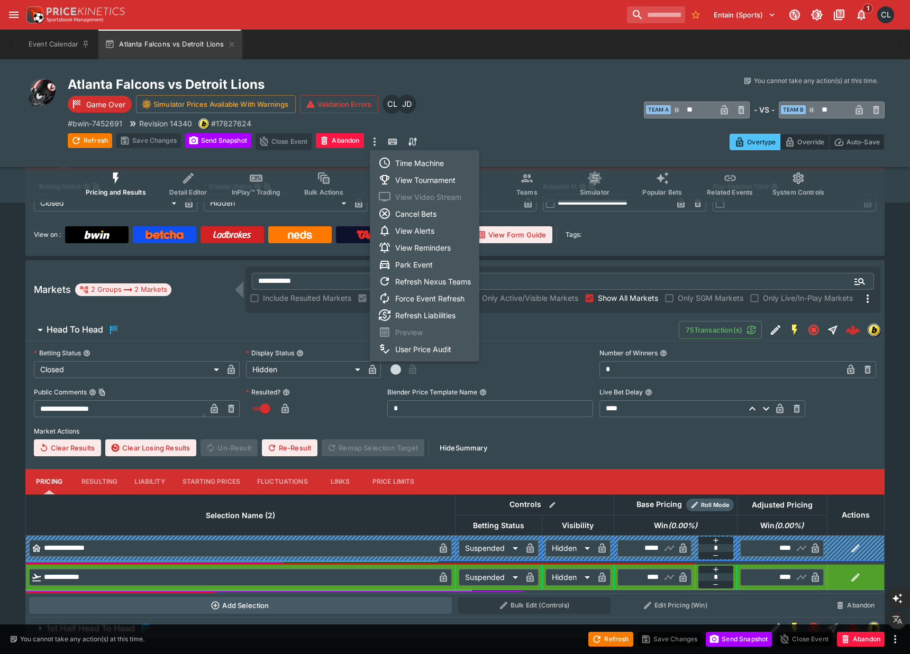
click at [410, 163] on li "Time Machine" at bounding box center [425, 162] width 110 height 17
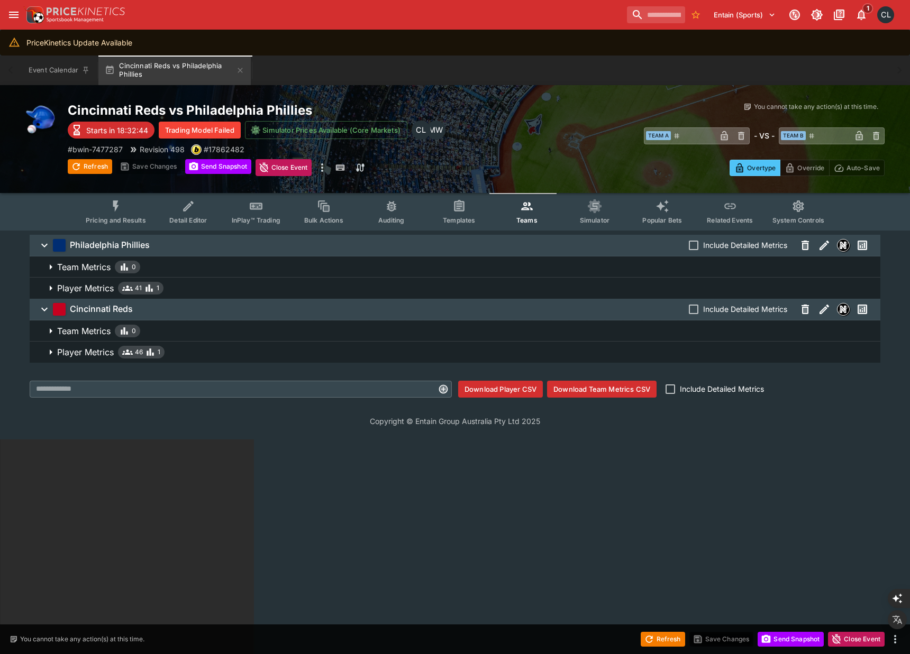
click at [178, 291] on span "Player Metrics 41 1" at bounding box center [464, 288] width 815 height 13
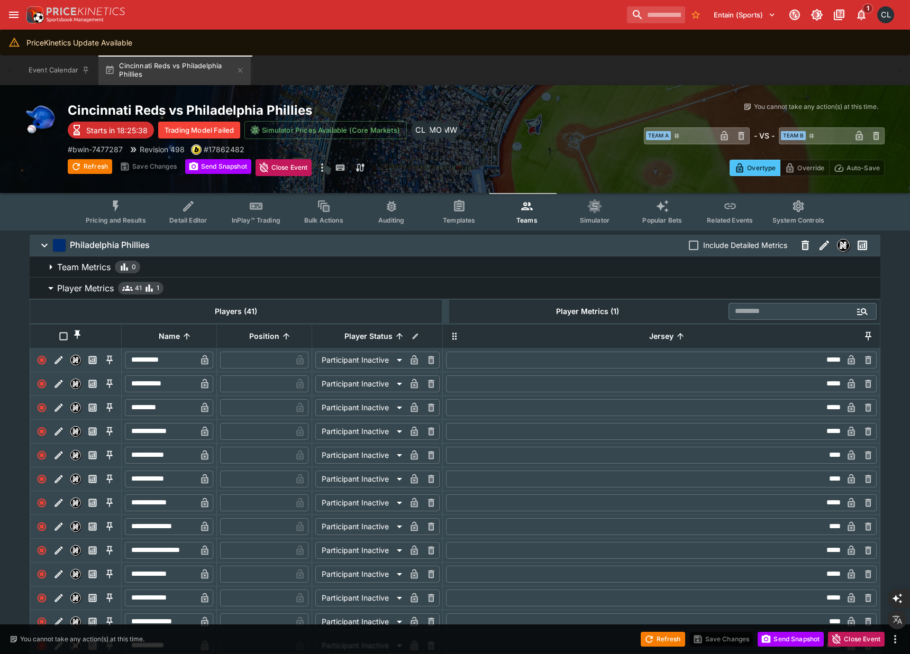
click at [520, 119] on div "You cannot take any action(s) at this time. You cannot take any action(s) at th…" at bounding box center [680, 110] width 408 height 17
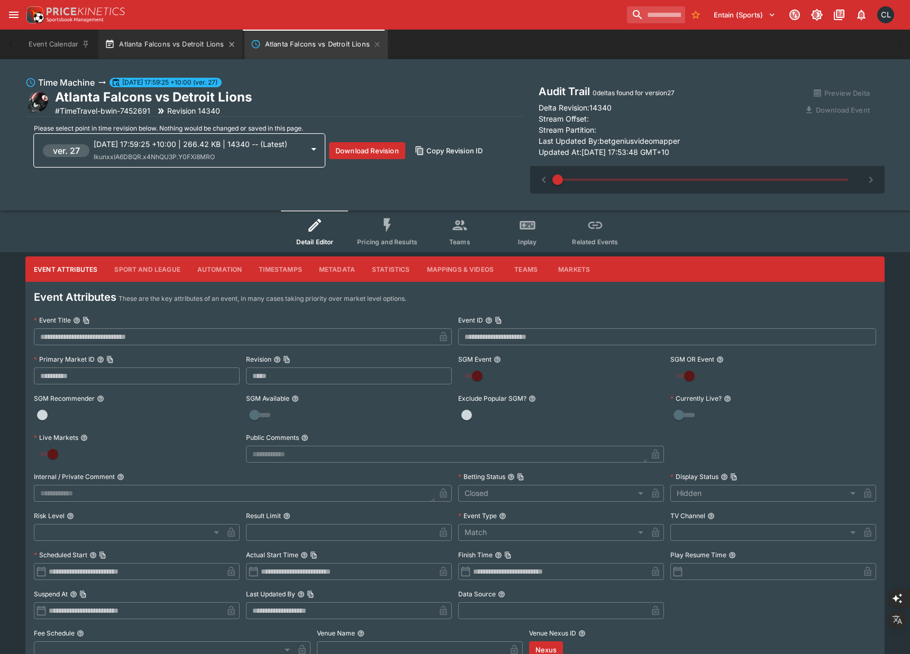
click at [160, 42] on button "Atlanta Falcons vs Detroit Lions" at bounding box center [169, 45] width 143 height 30
